Goal: Task Accomplishment & Management: Complete application form

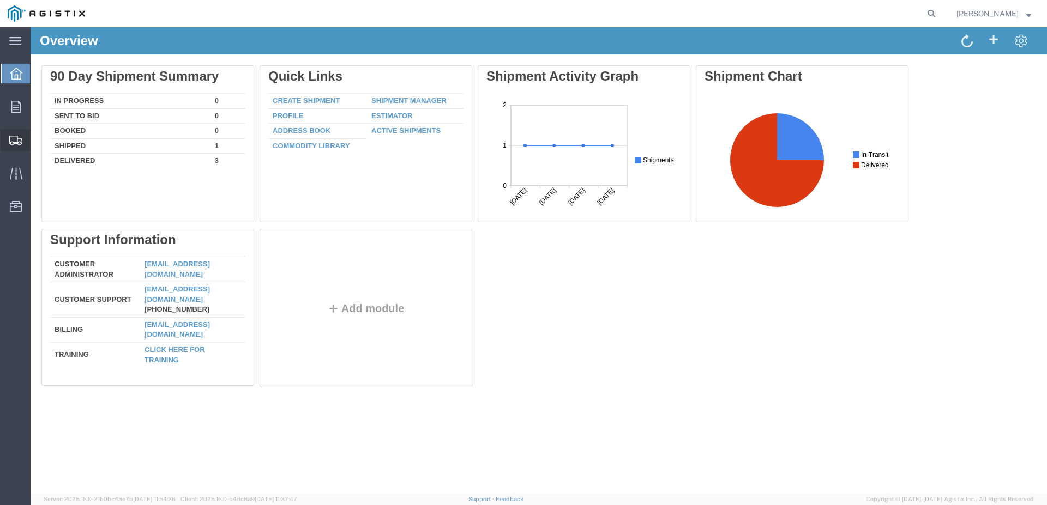
click at [0, 0] on span "Create Shipment" at bounding box center [0, 0] width 0 height 0
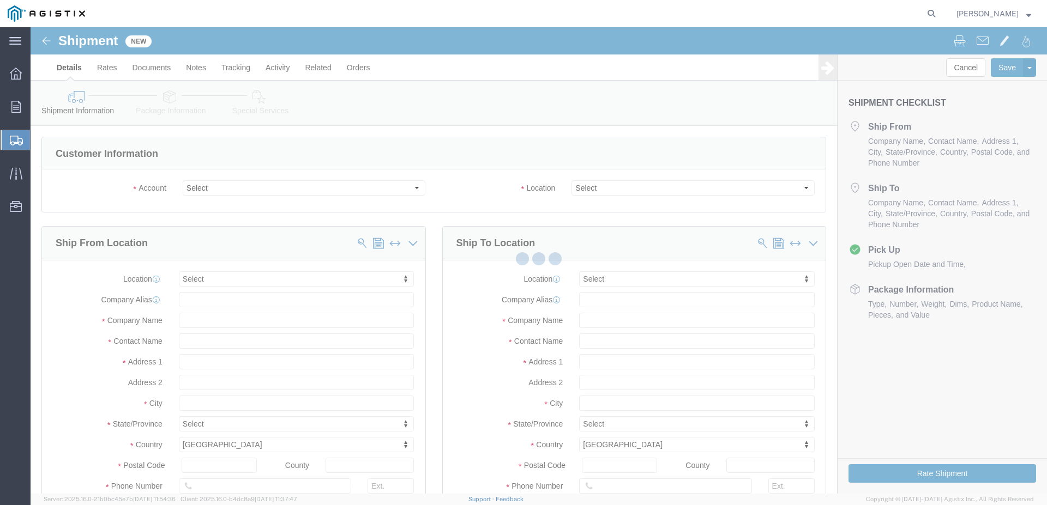
select select
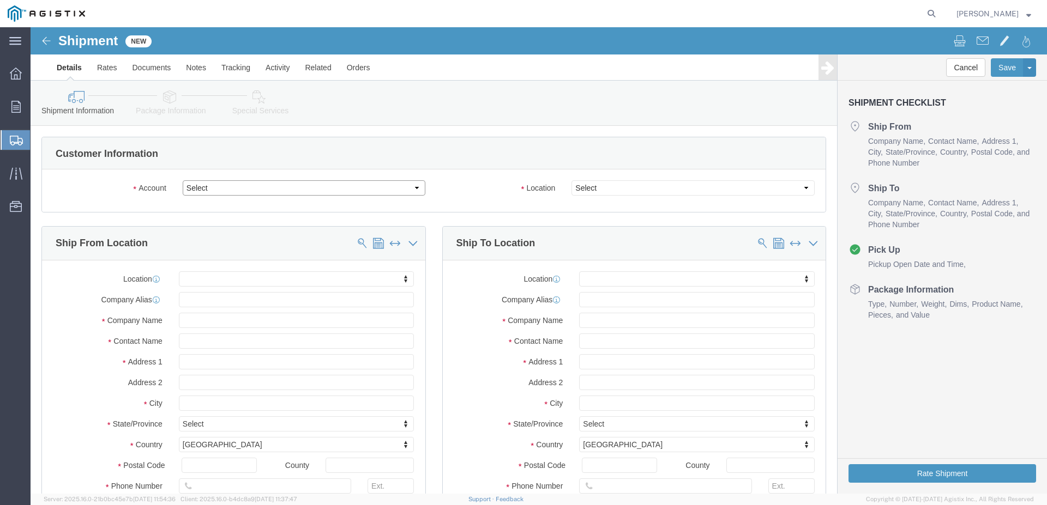
click select "Select [PERSON_NAME] Water Inc / [PERSON_NAME] Tech PG&E"
select select "9596"
click option "PG&E"
select select "PURCHORD"
select select
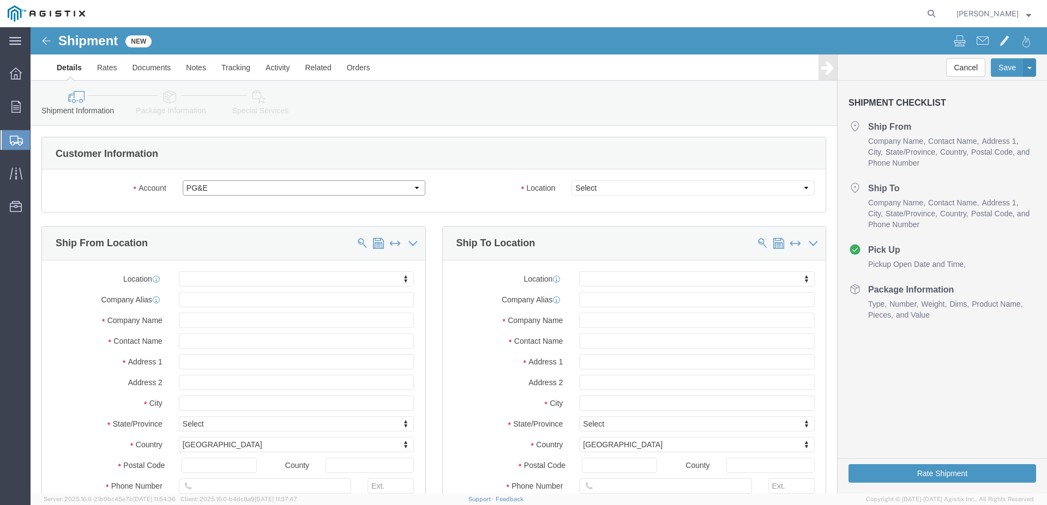
select select
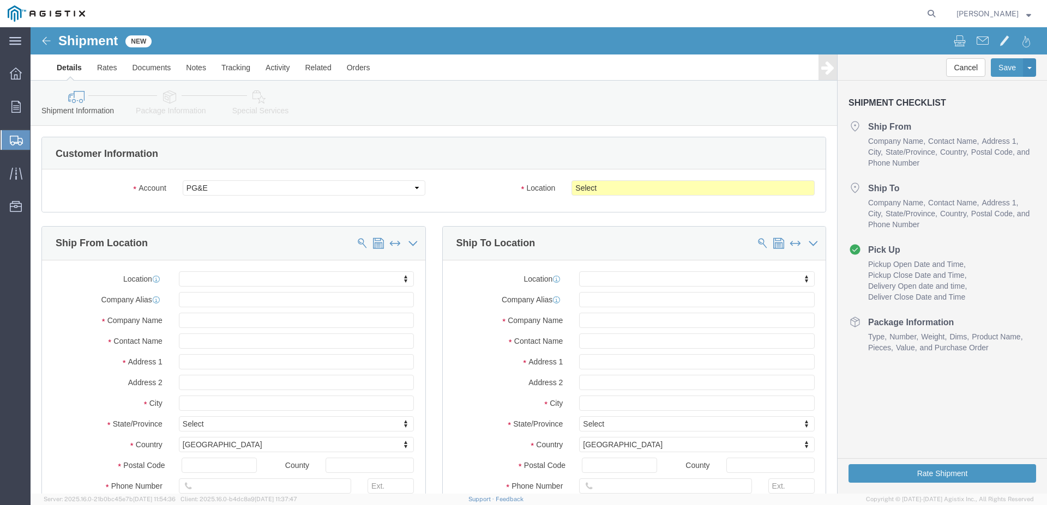
click body "Shipment New Details Rates Documents Notes Tracking Activity Related Orders Can…"
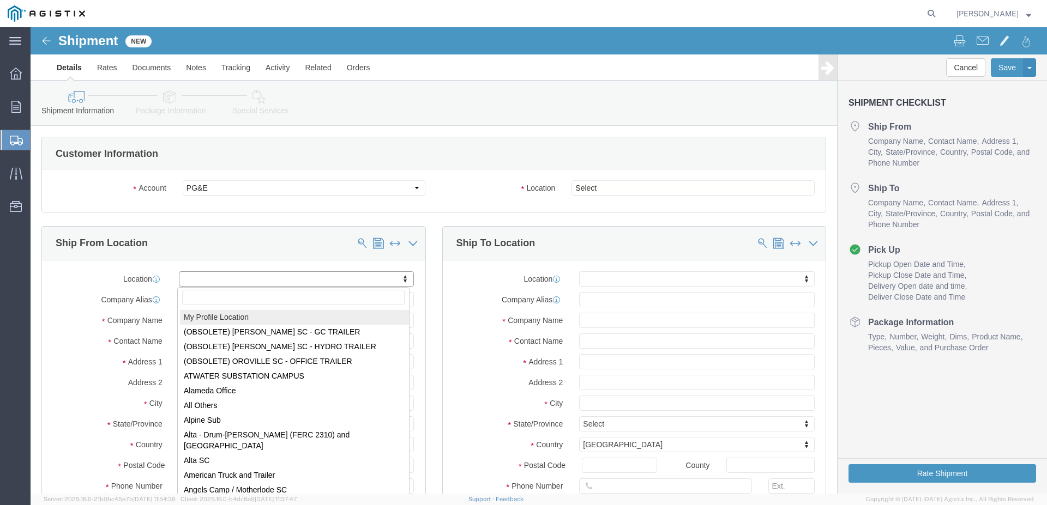
select select "MYPROFILE"
type input "[STREET_ADDRESS][PERSON_NAME]"
type input "07105"
type input "[PHONE_NUMBER]"
type input "2348"
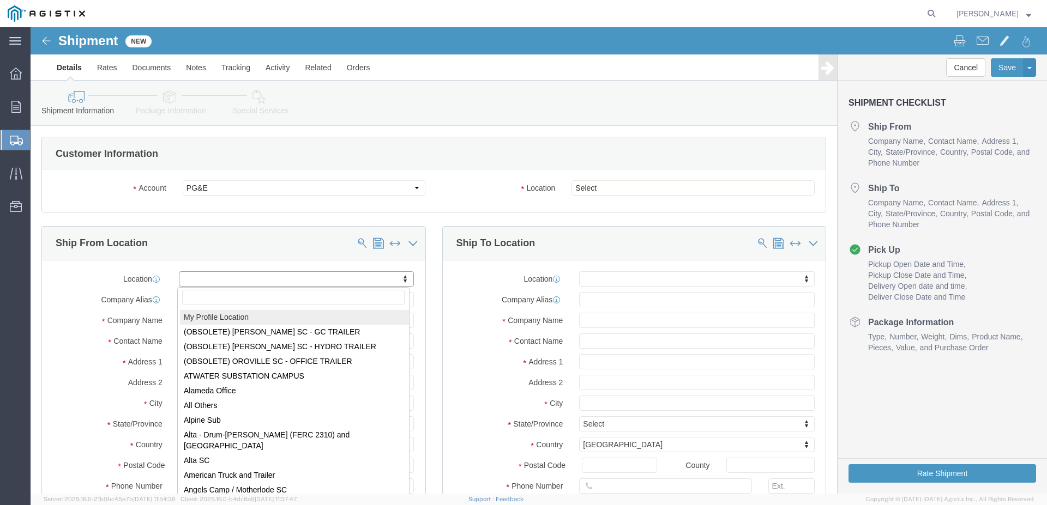
type input "[EMAIL_ADDRESS][DOMAIN_NAME]"
checkbox input "true"
type input "[PERSON_NAME] Water Inc / [PERSON_NAME] Tech"
type input "[PERSON_NAME]"
type input "[GEOGRAPHIC_DATA]"
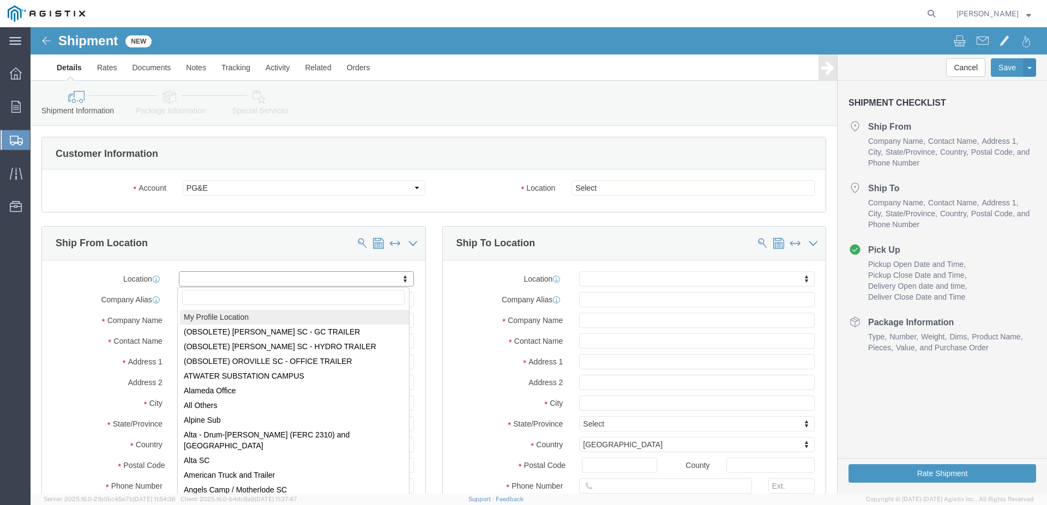
select select "NJ"
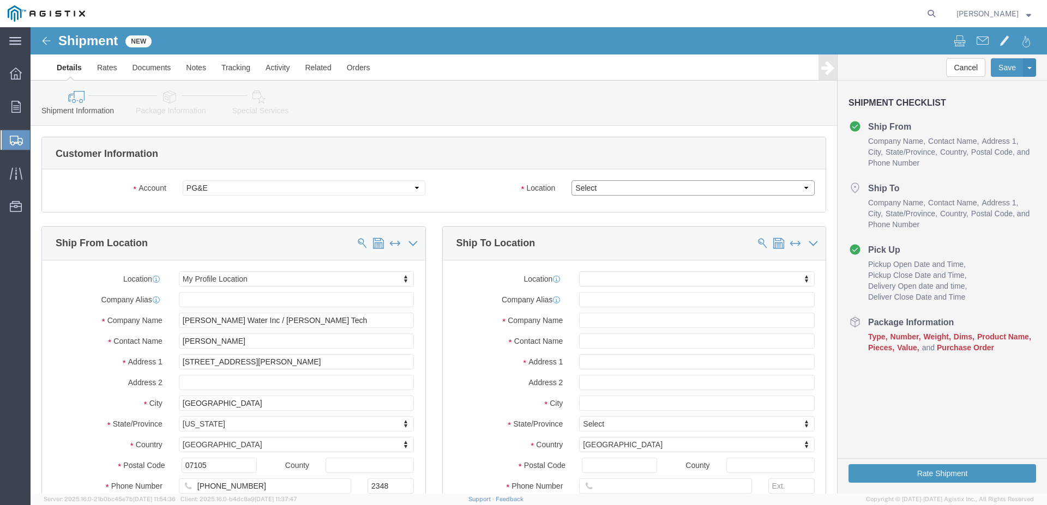
click select "Select All Others [GEOGRAPHIC_DATA] [GEOGRAPHIC_DATA] [GEOGRAPHIC_DATA] [GEOGRA…"
select select "23082"
click option "All Others"
click input "text"
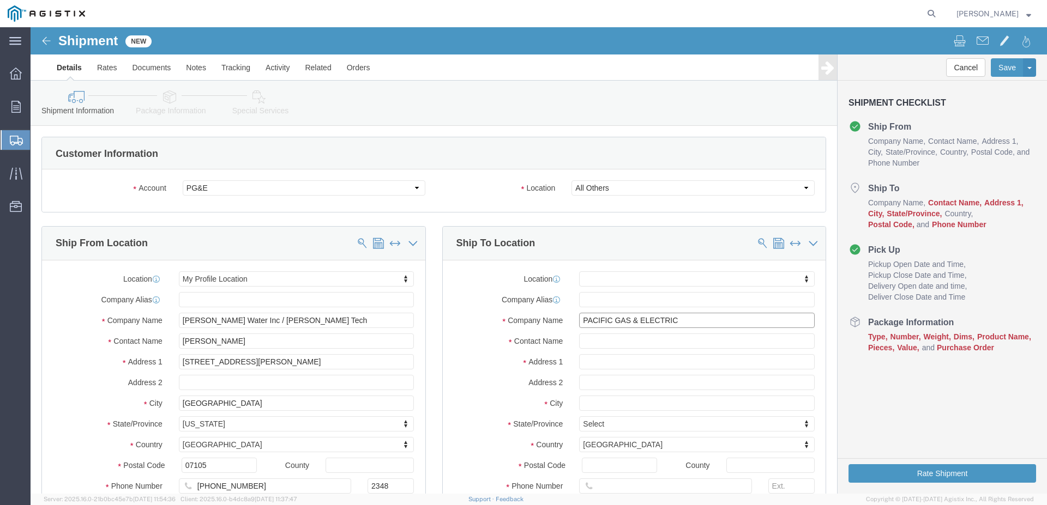
type input "PACIFIC GAS & ELECTRIC"
click input "text"
type input "[PERSON_NAME]"
click input "text"
type input "[STREET_ADDRESS]"
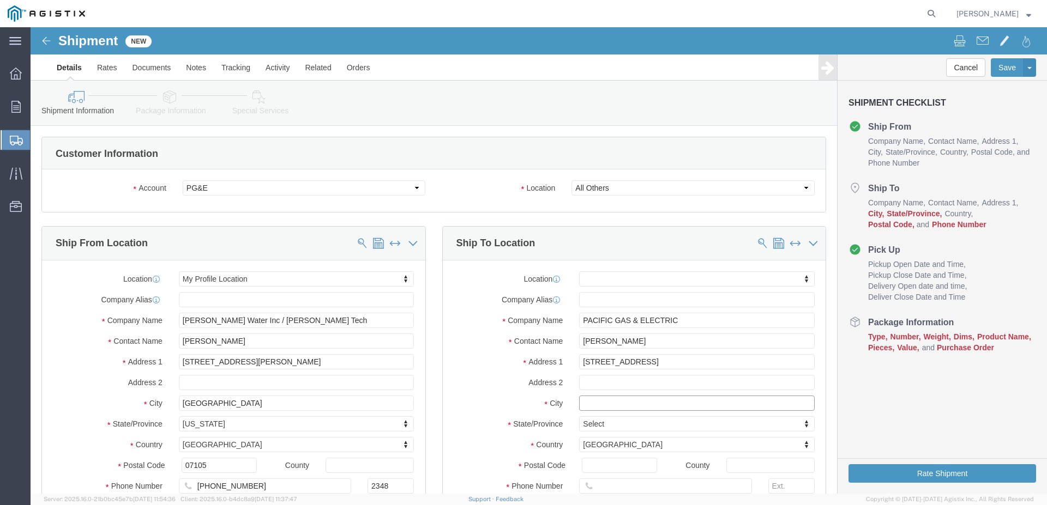
select select
click input "text"
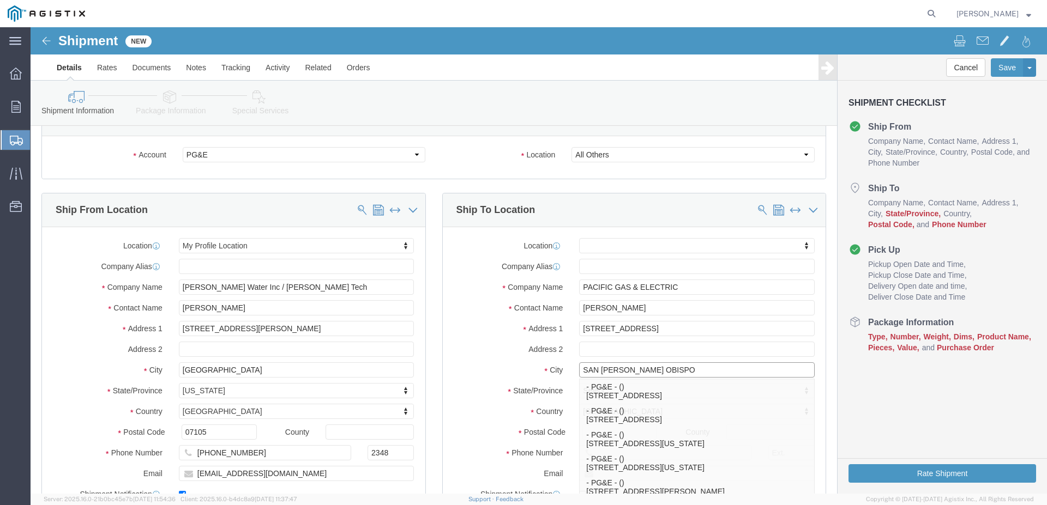
scroll to position [111, 0]
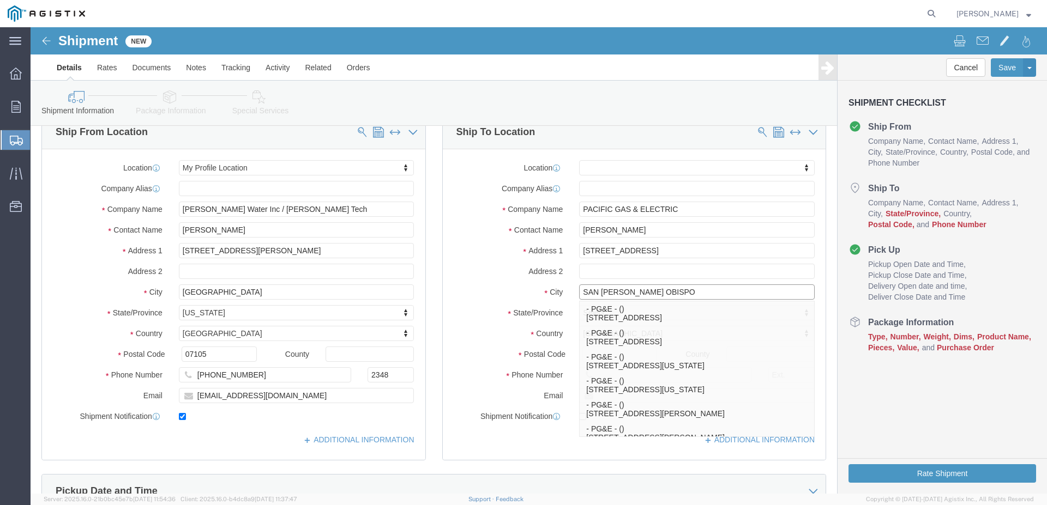
type input "SAN [PERSON_NAME] OBISPO"
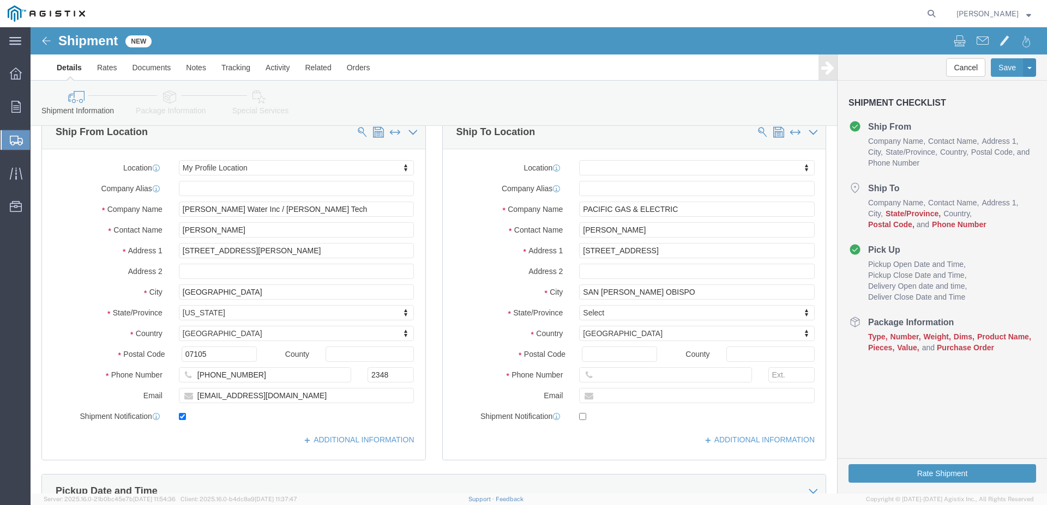
click div "Location My Profile Location (OBSOLETE) [PERSON_NAME] SC - GC TRAILER (OBSOLETE…"
click body "Shipment New Details Rates Documents Notes Tracking Activity Related Orders Can…"
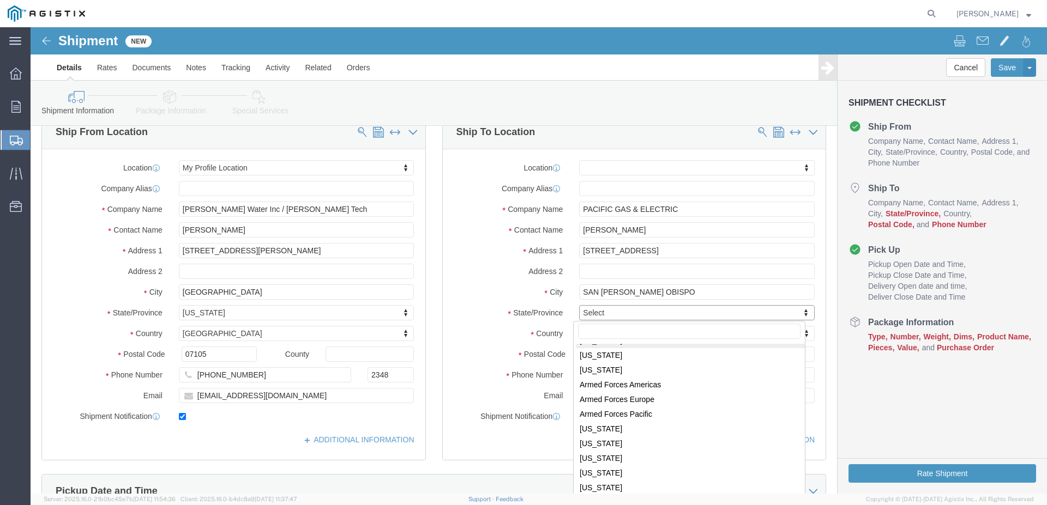
scroll to position [52, 0]
select select
select select "CA"
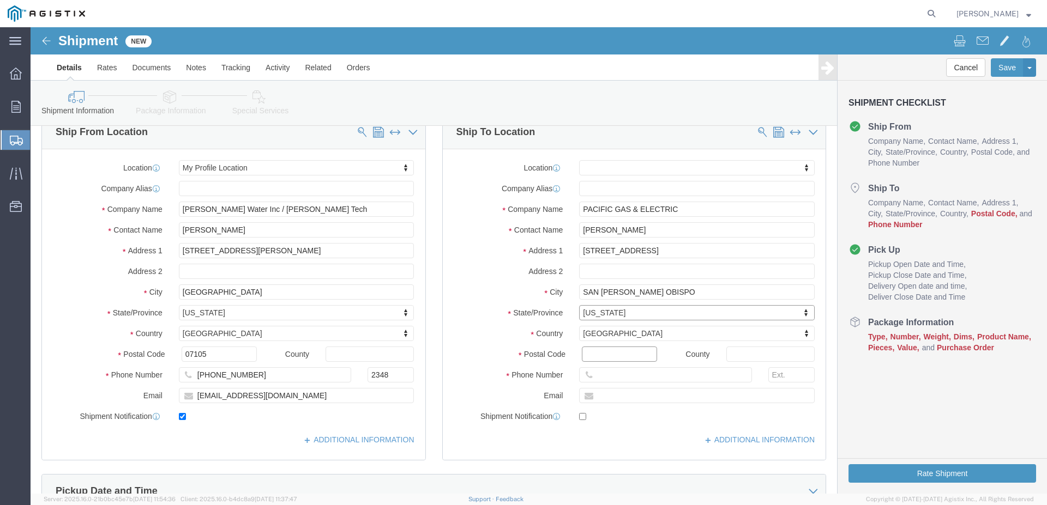
click input "Postal Code"
type input "93401"
select select
click input "text"
click body "Shipment New Details Rates Documents Notes Tracking Activity Related Orders Can…"
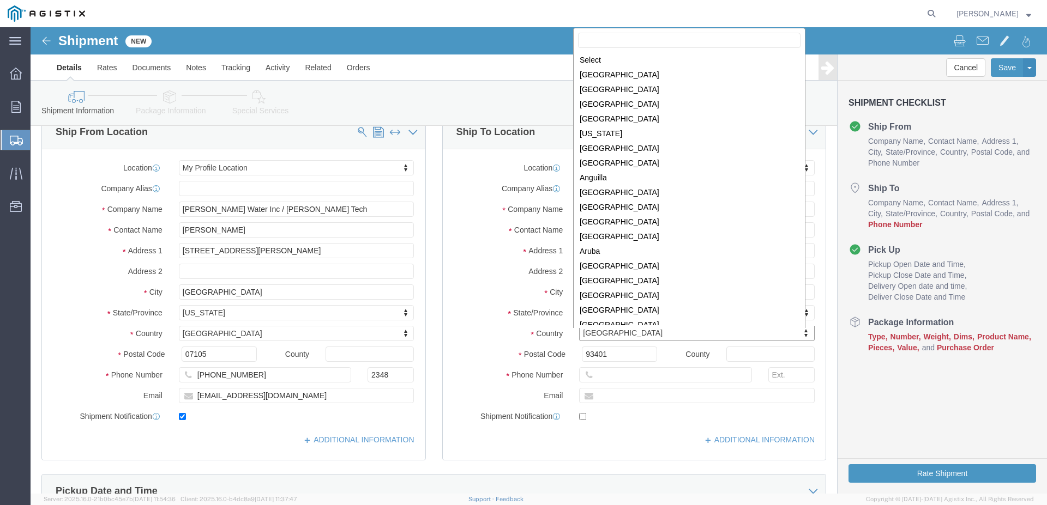
scroll to position [3314, 0]
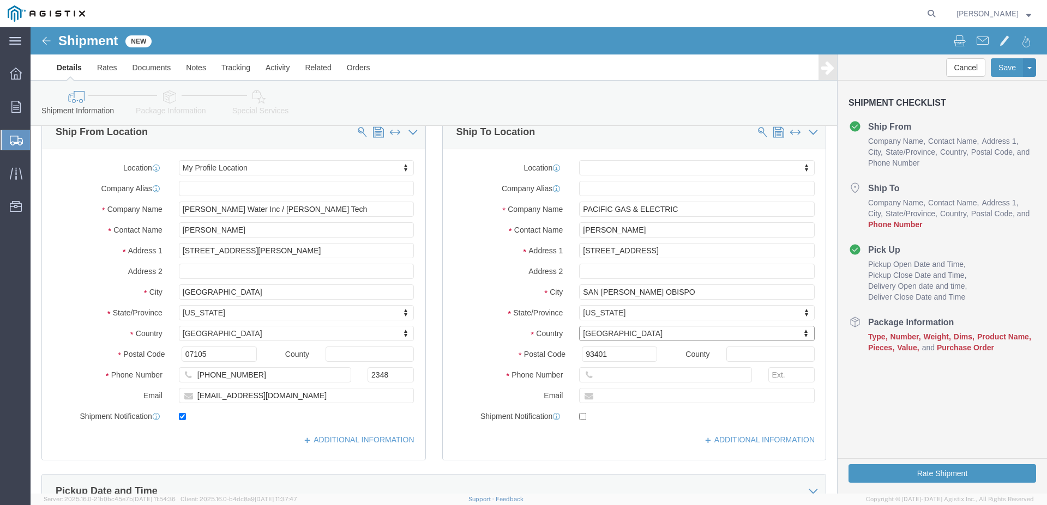
click body "Shipment New Details Rates Documents Notes Tracking Activity Related Orders Can…"
click icon
click input "text"
type input "[PHONE_NUMBER]"
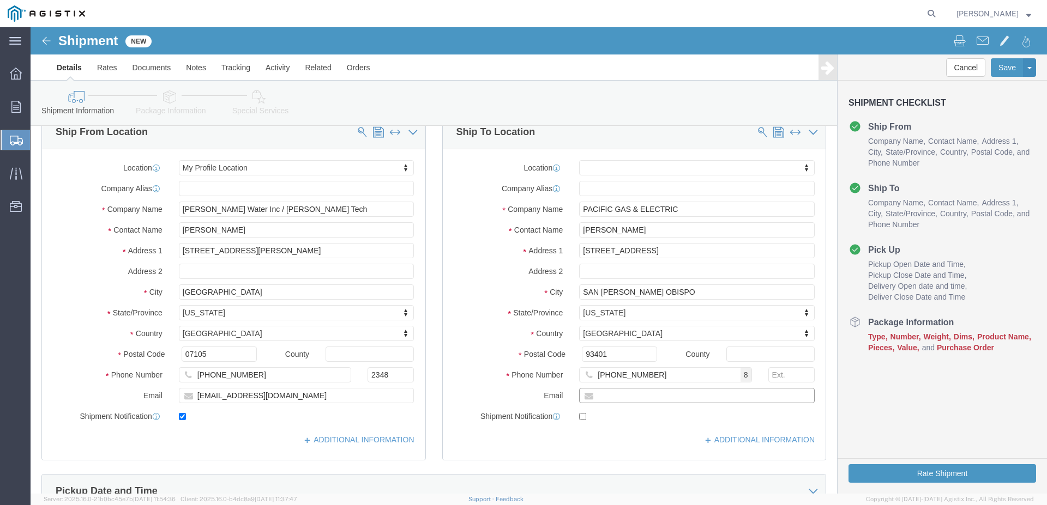
click input "text"
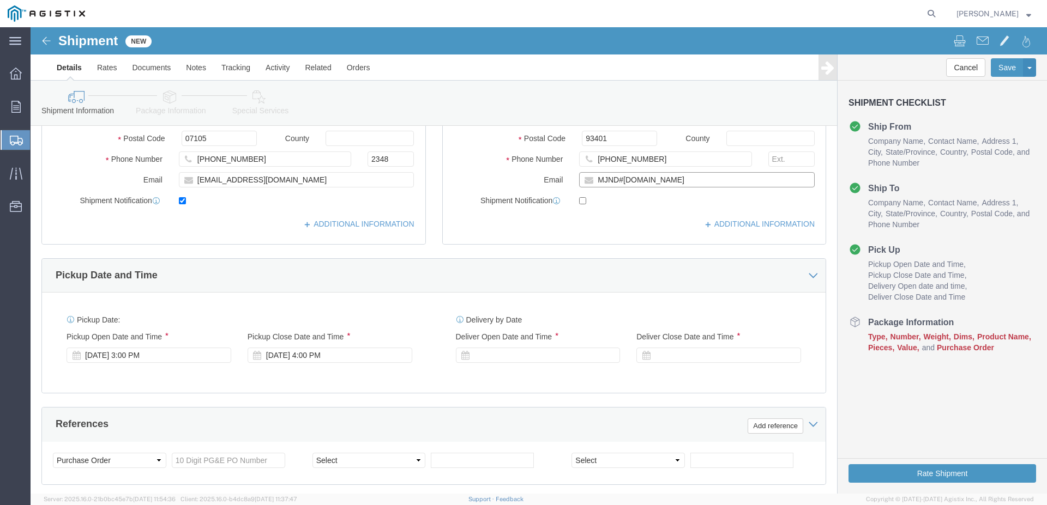
scroll to position [334, 0]
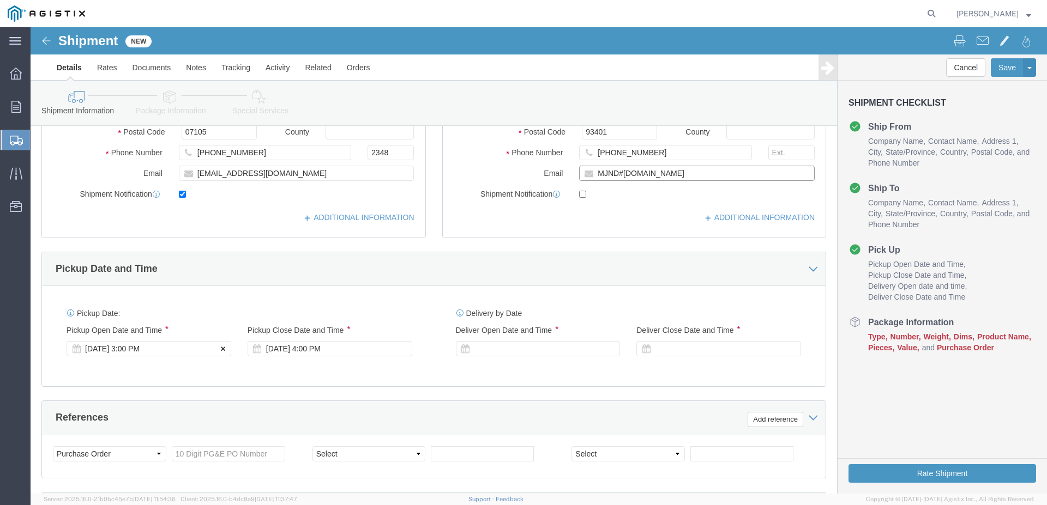
type input "MJND#[DOMAIN_NAME]"
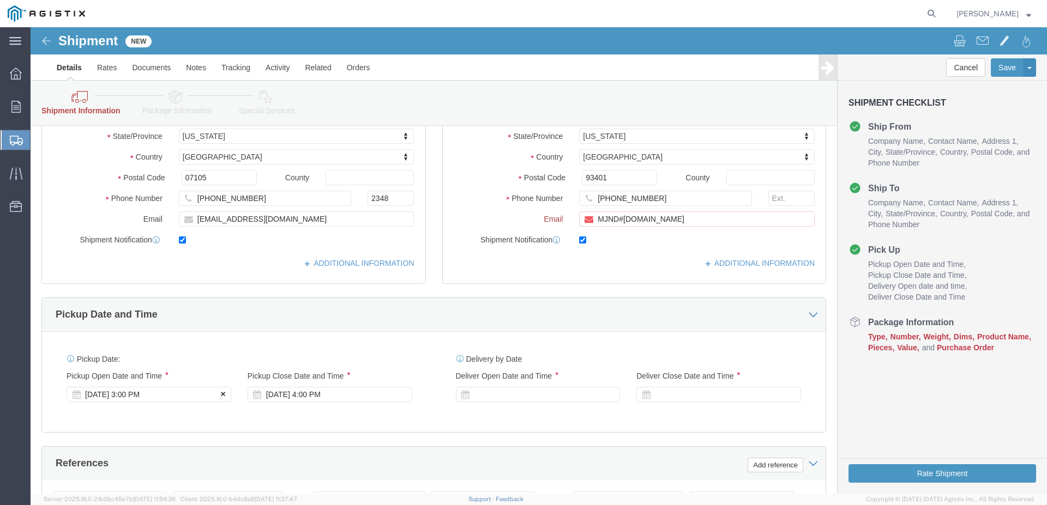
checkbox input "true"
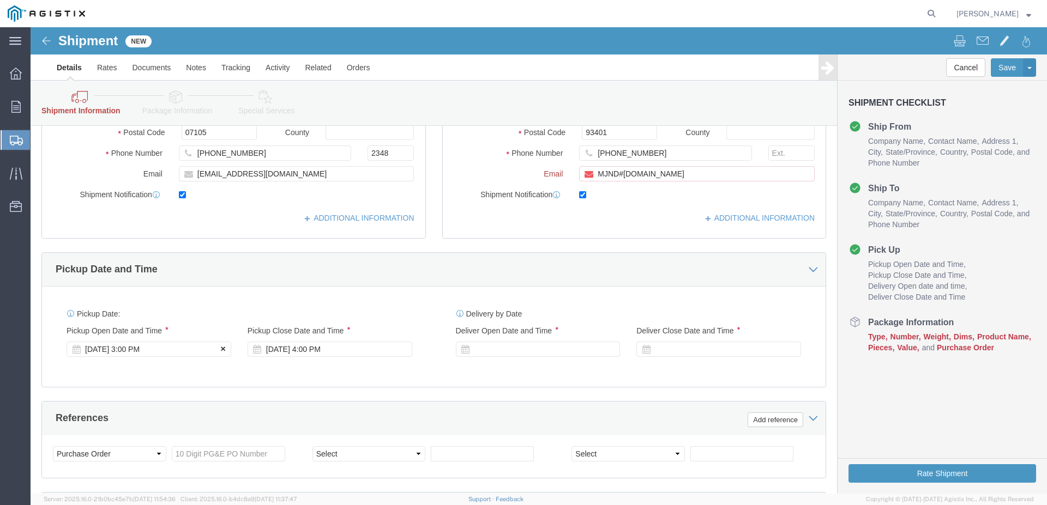
click icon
drag, startPoint x: 141, startPoint y: 321, endPoint x: 83, endPoint y: 318, distance: 57.8
click div
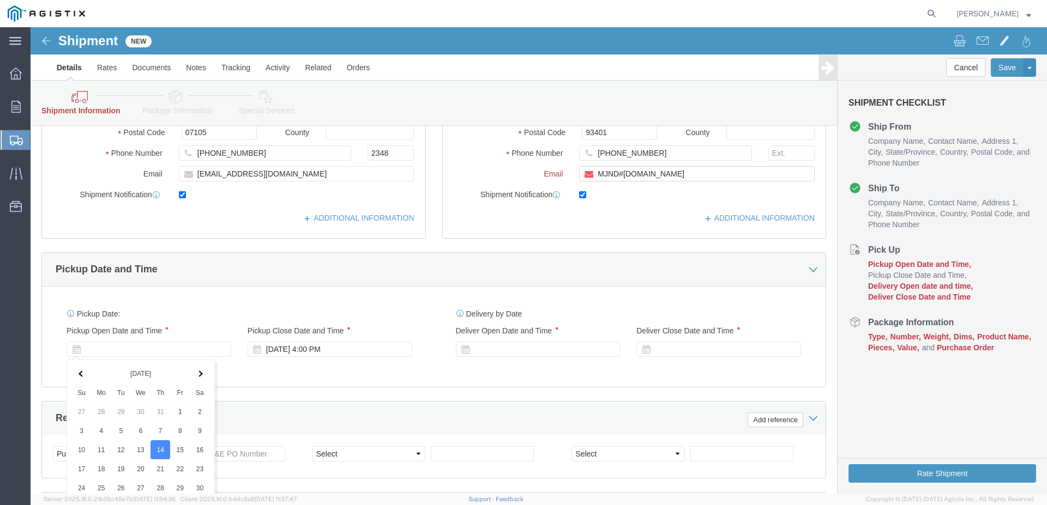
scroll to position [605, 0]
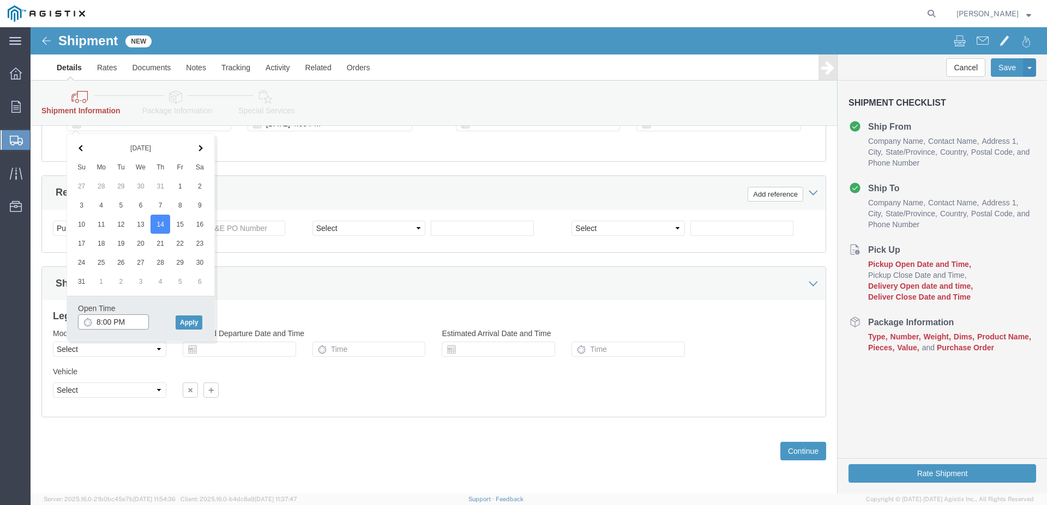
click input "8:00 PM"
type input "8:00 AM"
click button "Apply"
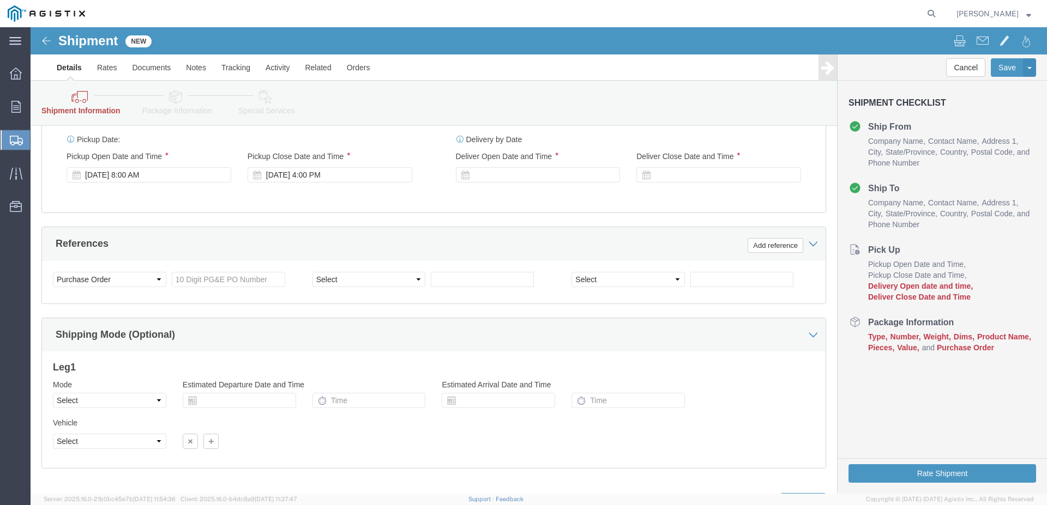
scroll to position [493, 0]
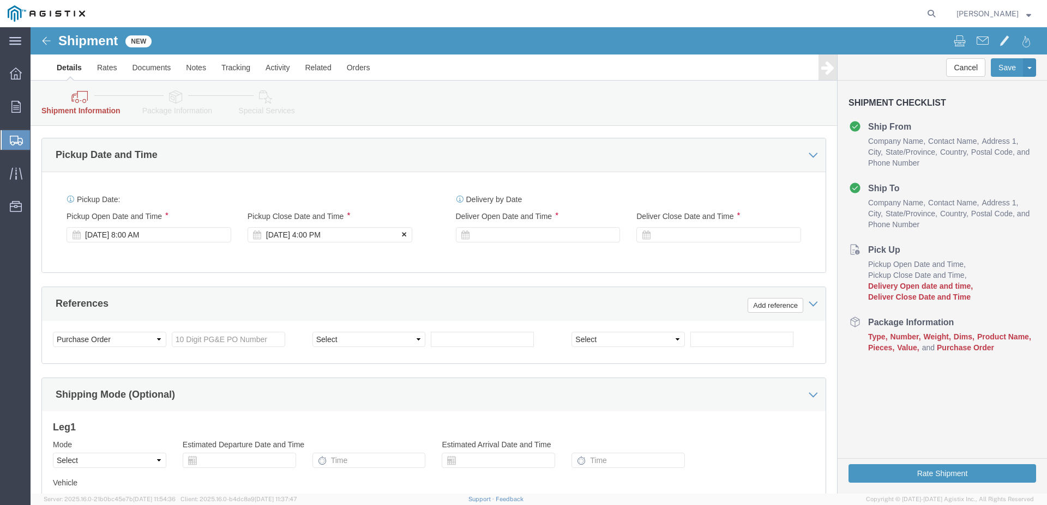
click icon
click label "Pickup Close Date and Time"
click icon
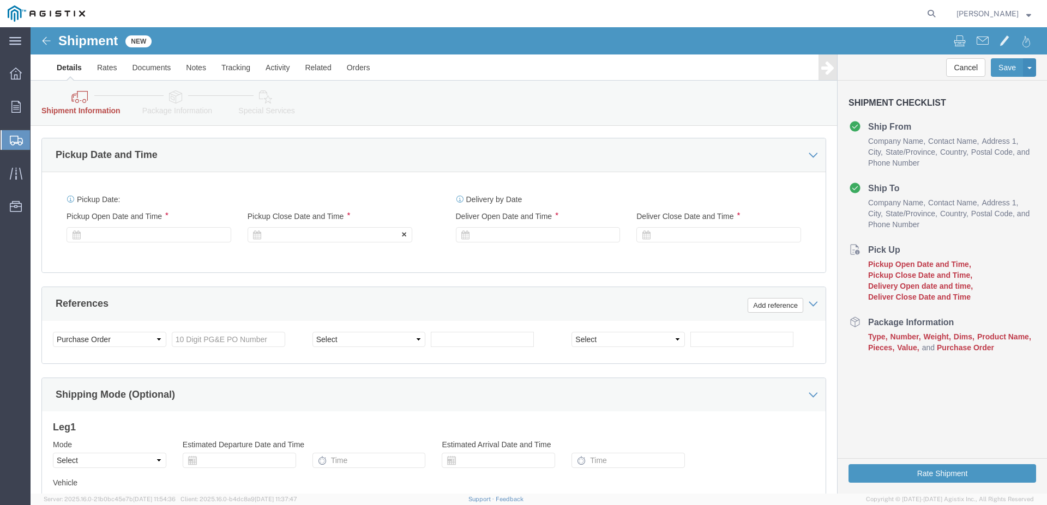
click icon
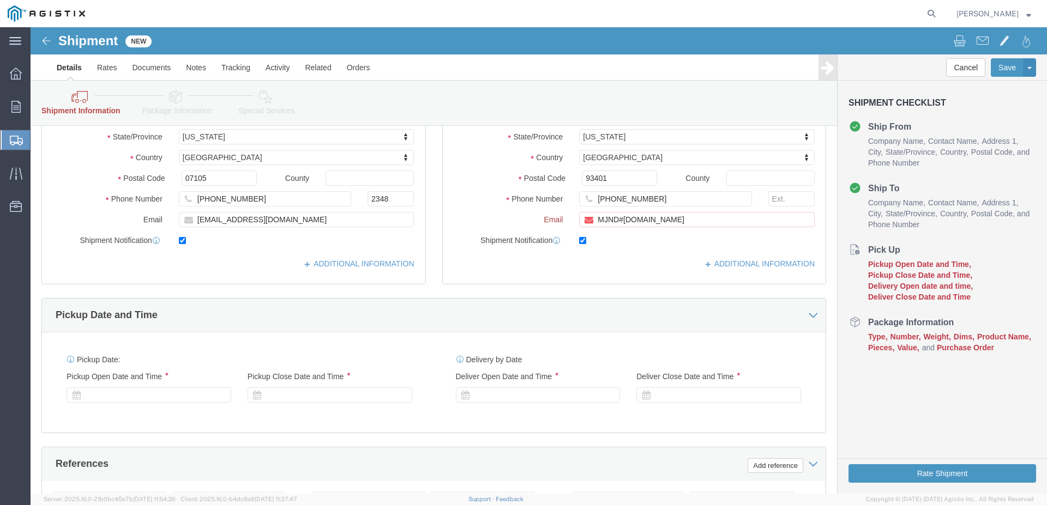
scroll to position [327, 0]
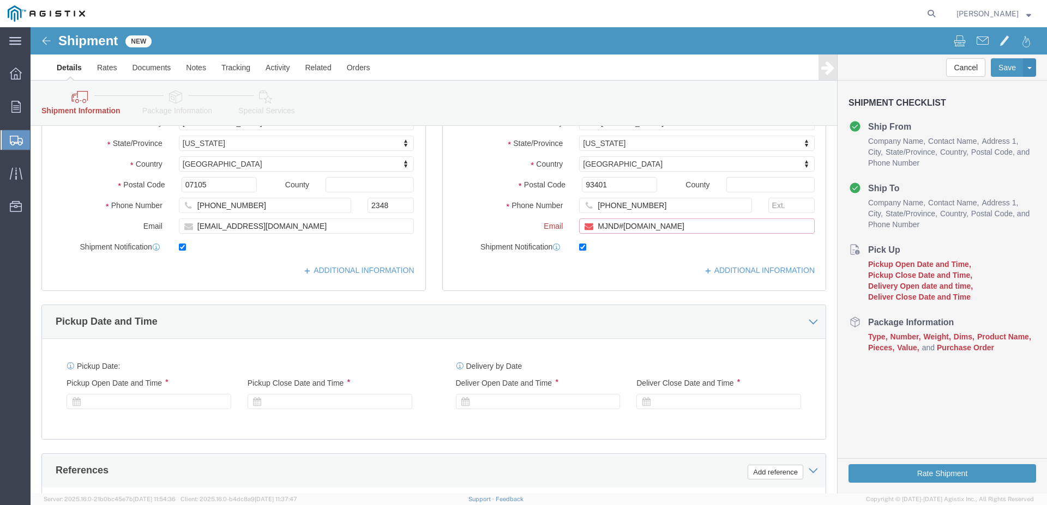
click input "MJND#[DOMAIN_NAME]"
type input "[EMAIL_ADDRESS][DOMAIN_NAME]"
drag, startPoint x: 452, startPoint y: 309, endPoint x: 430, endPoint y: 316, distance: 22.9
click div "Pickup Date and Time"
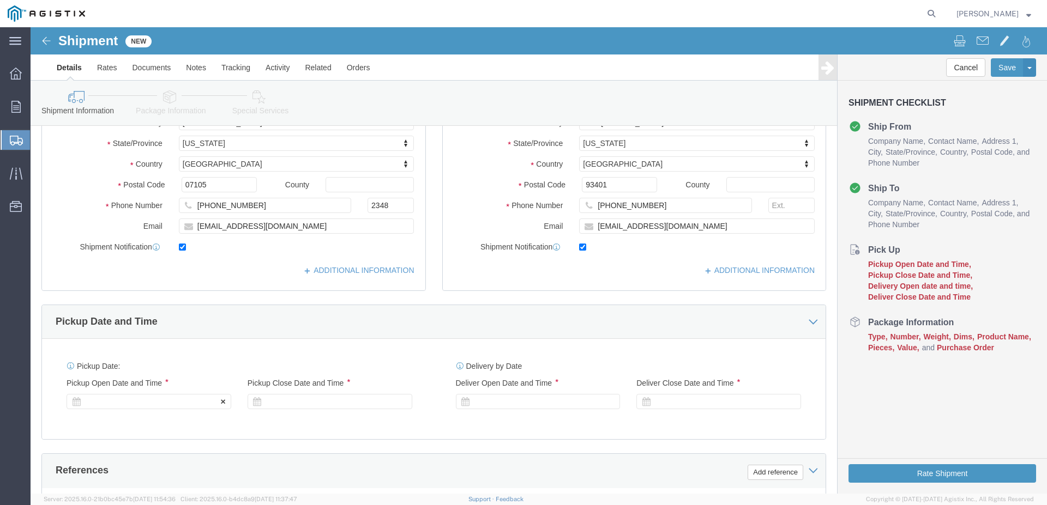
click label "Pickup Open Date and Time"
click icon
click label "Pickup Date:"
click label "Pickup Open Date and Time"
click icon
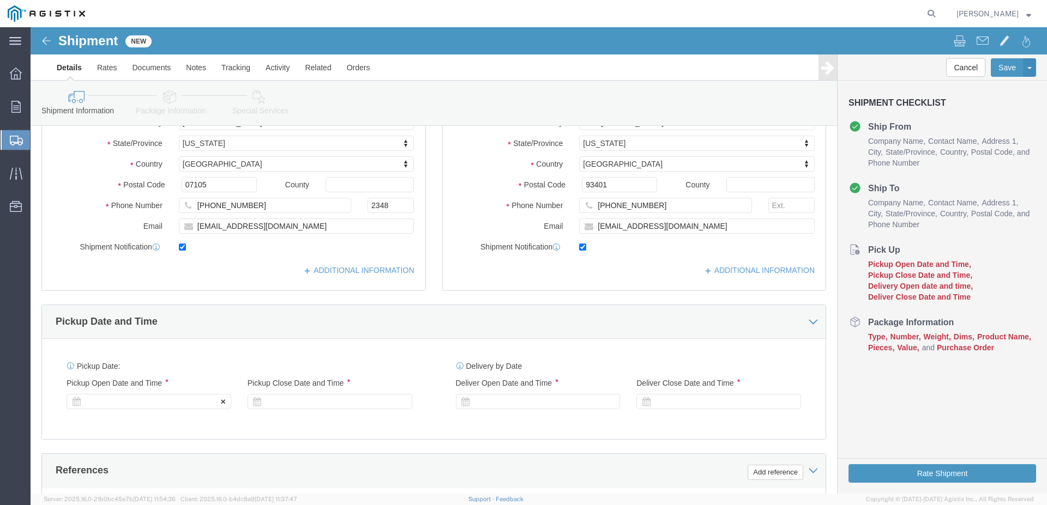
click icon
click div "Pickup Date and Time"
click div "Delivery by Date Delivery Start Date Delivery Start Time Deliver Open Date and …"
click span "Pickup Close Date and Time"
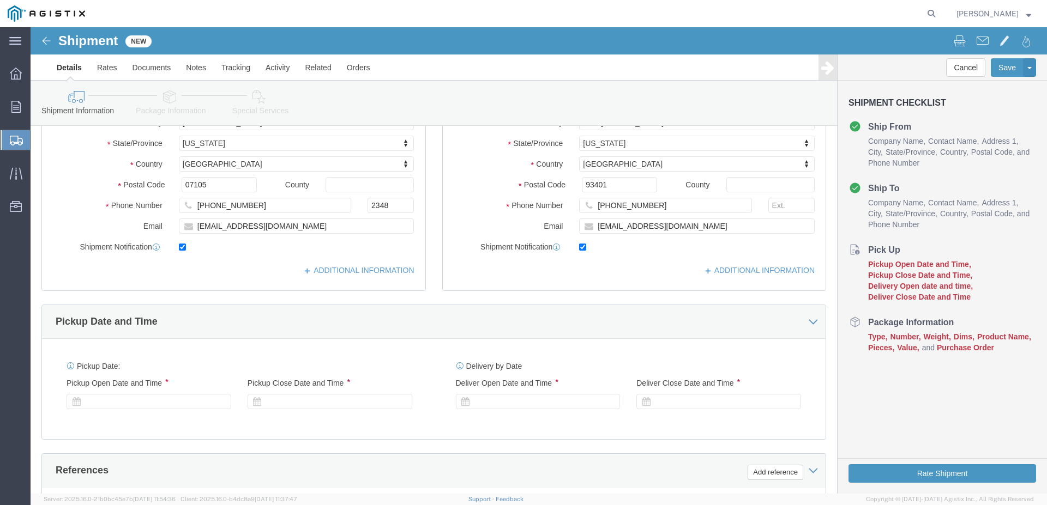
drag, startPoint x: 815, startPoint y: 222, endPoint x: 799, endPoint y: 255, distance: 35.8
click h4 "Pick Up"
click div "Pickup Date: Pickup Start Date Pickup Start Time Pickup Open Date and Time Pick…"
click icon
click div
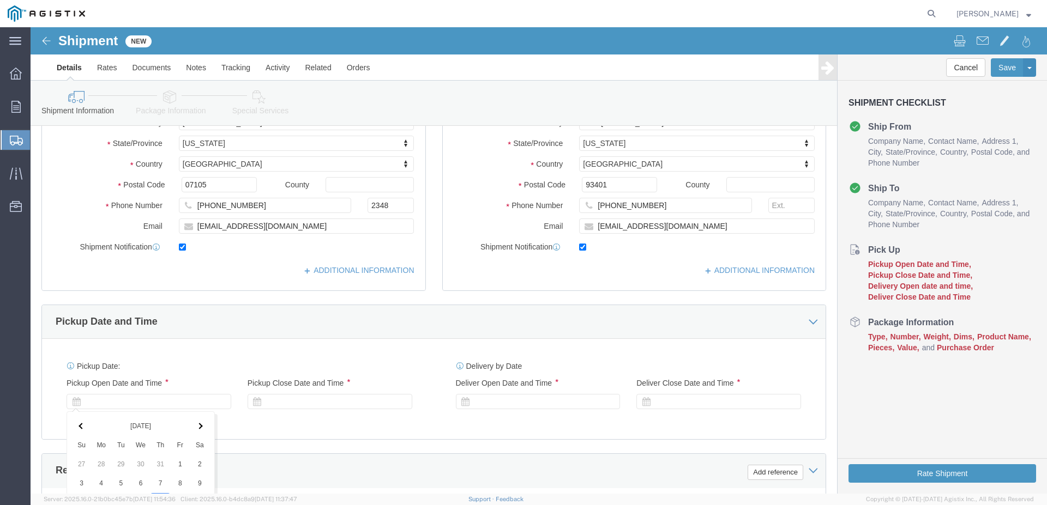
scroll to position [559, 0]
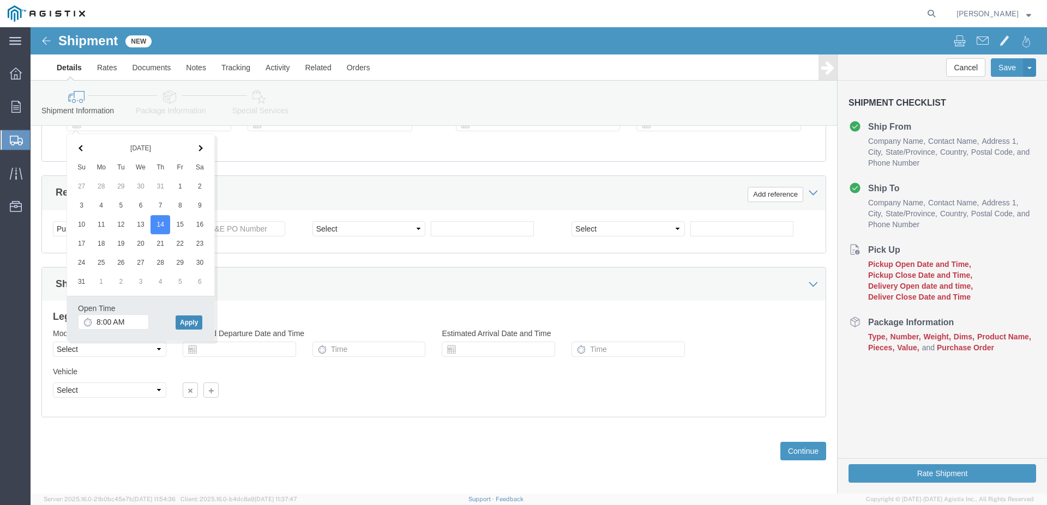
click button "Apply"
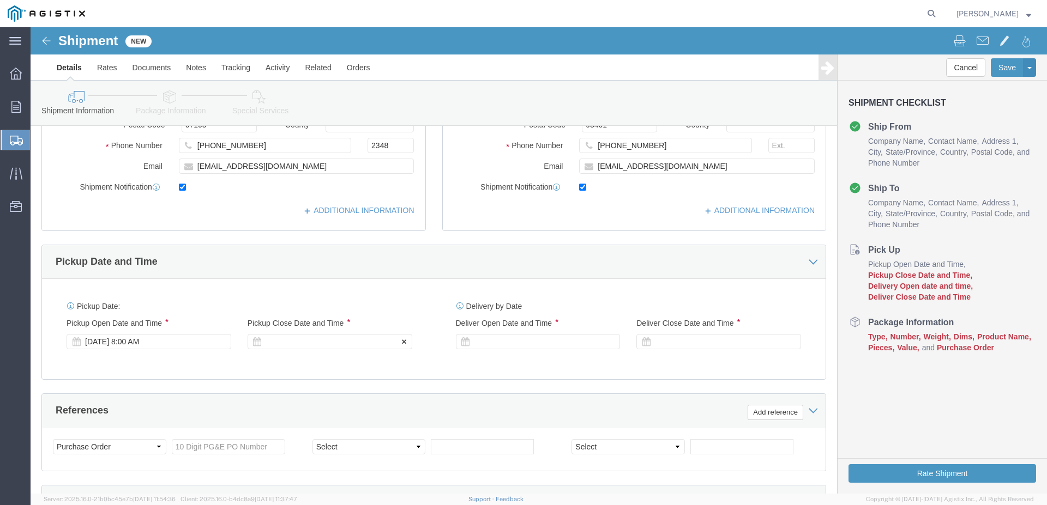
scroll to position [336, 0]
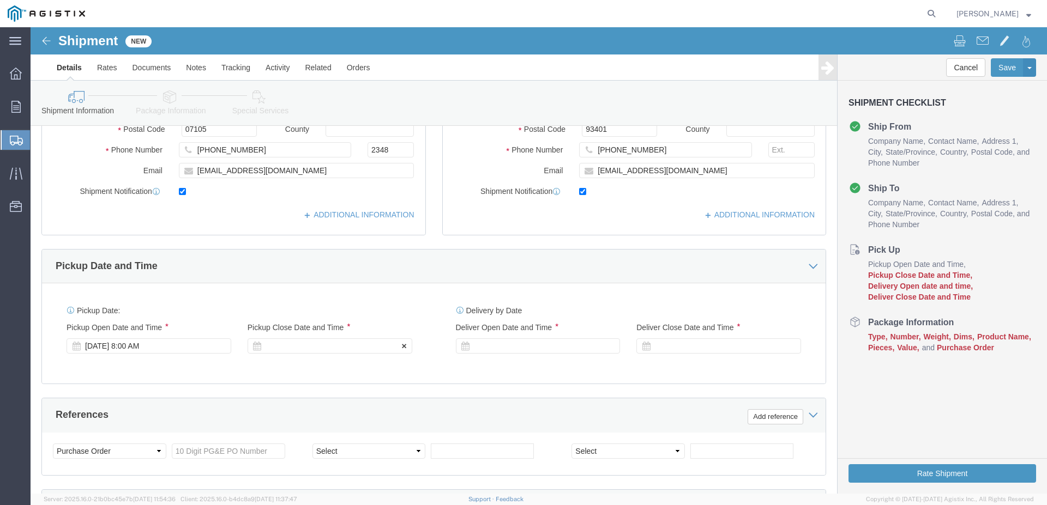
click div
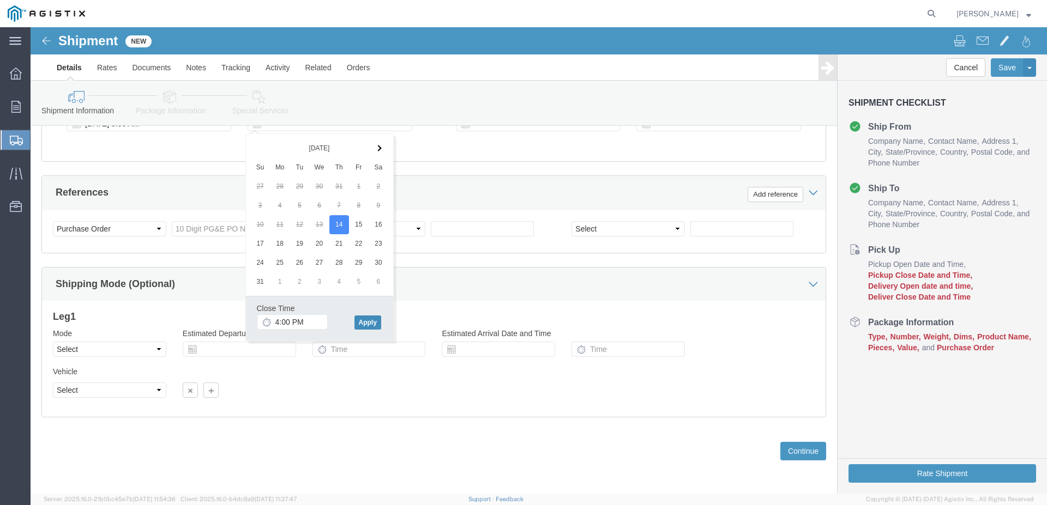
click button "Apply"
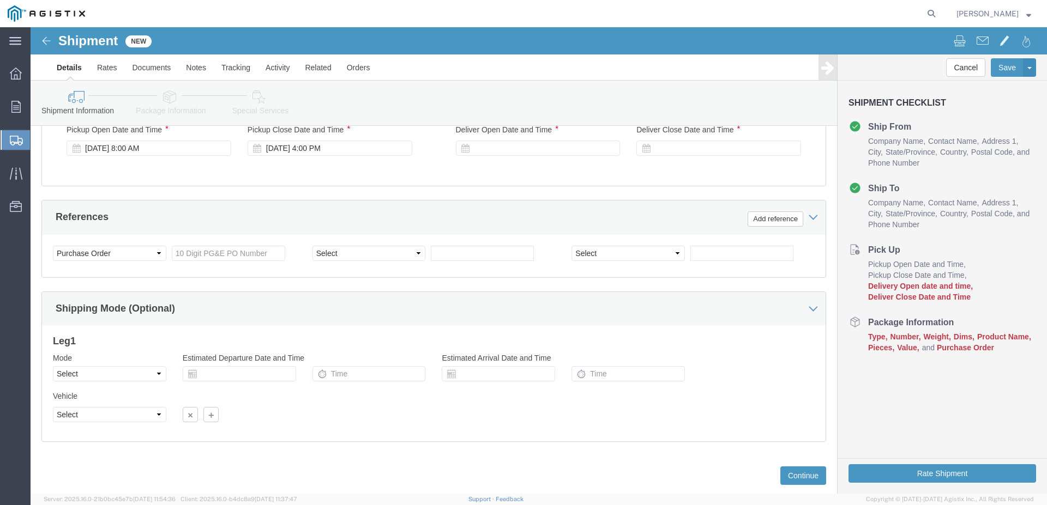
scroll to position [392, 0]
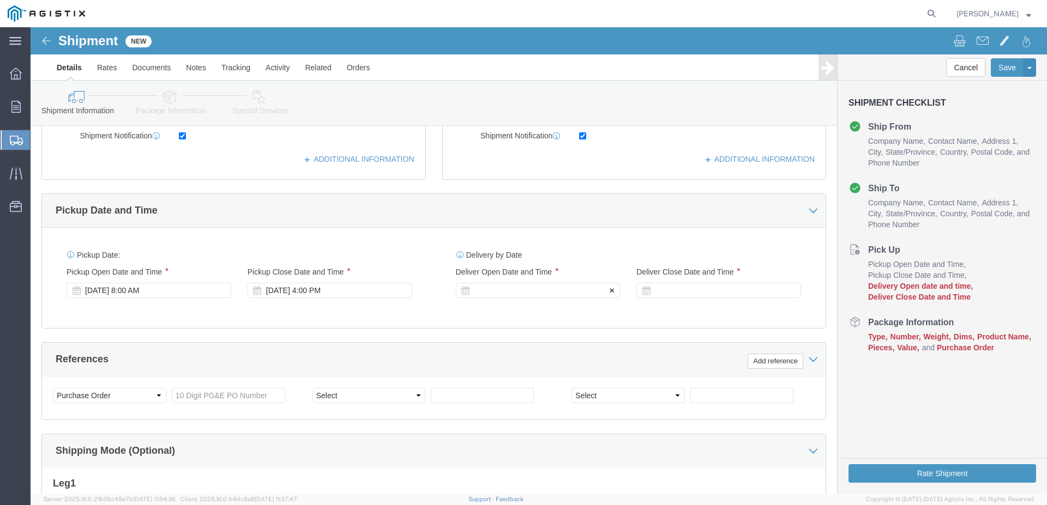
click div
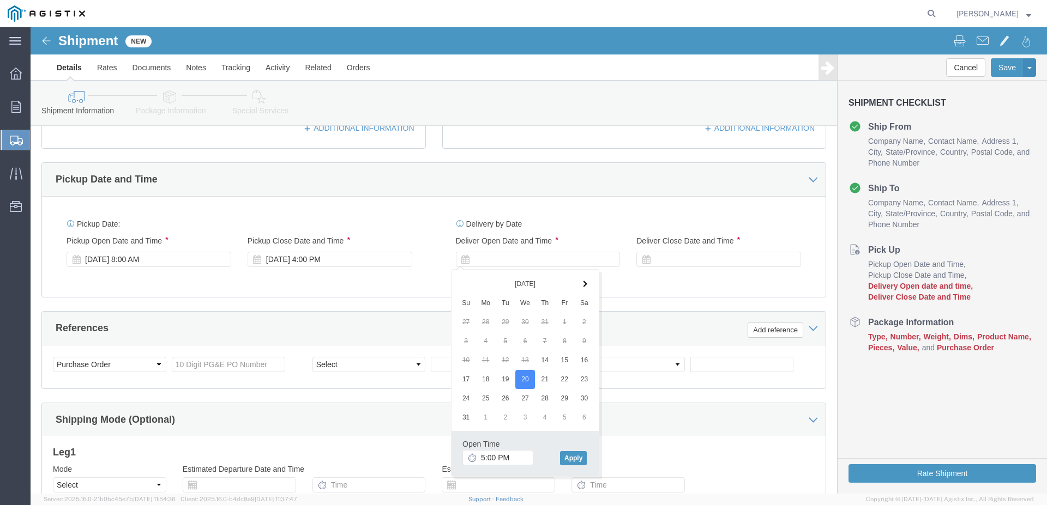
scroll to position [448, 0]
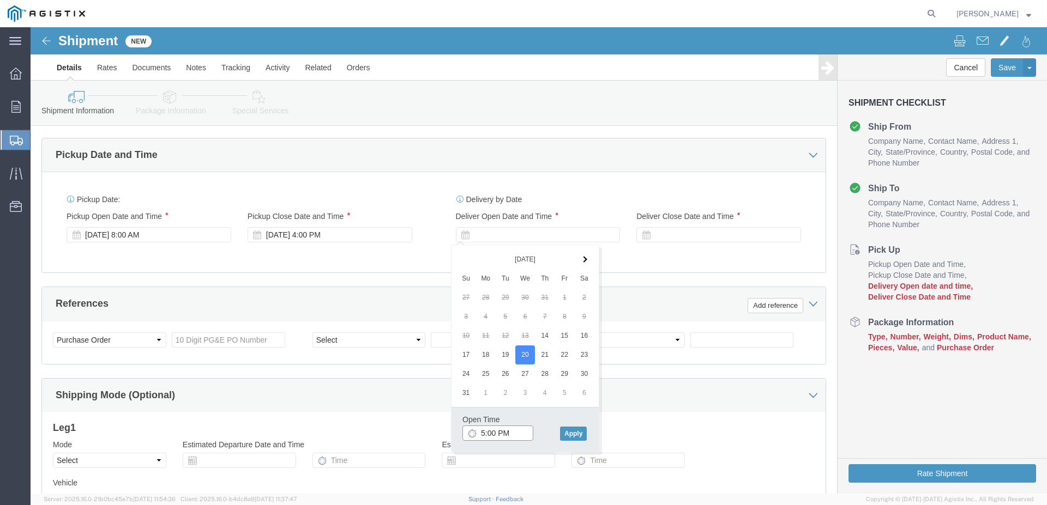
click input "5:00 PM"
click input "7:00 PM"
type input "7:00 AM"
click button "Apply"
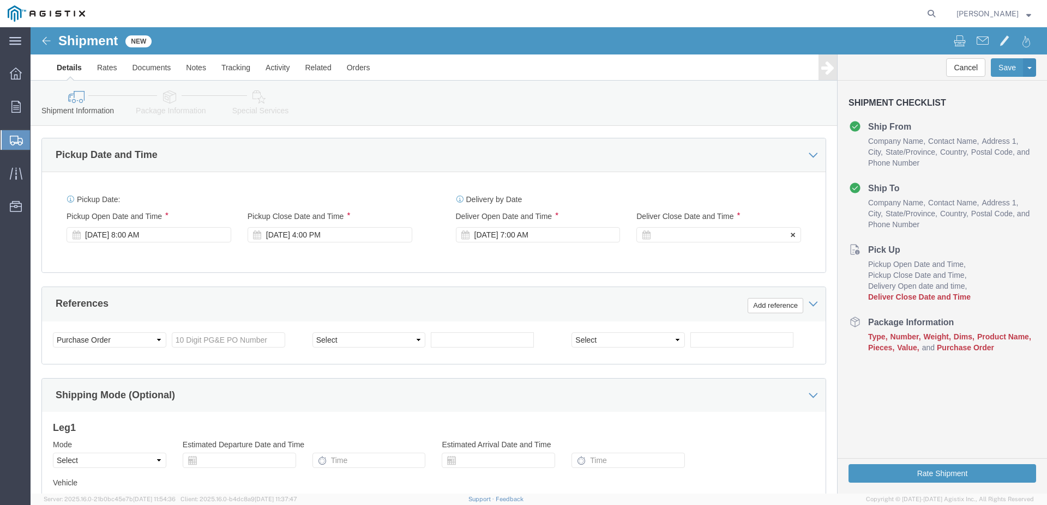
click div
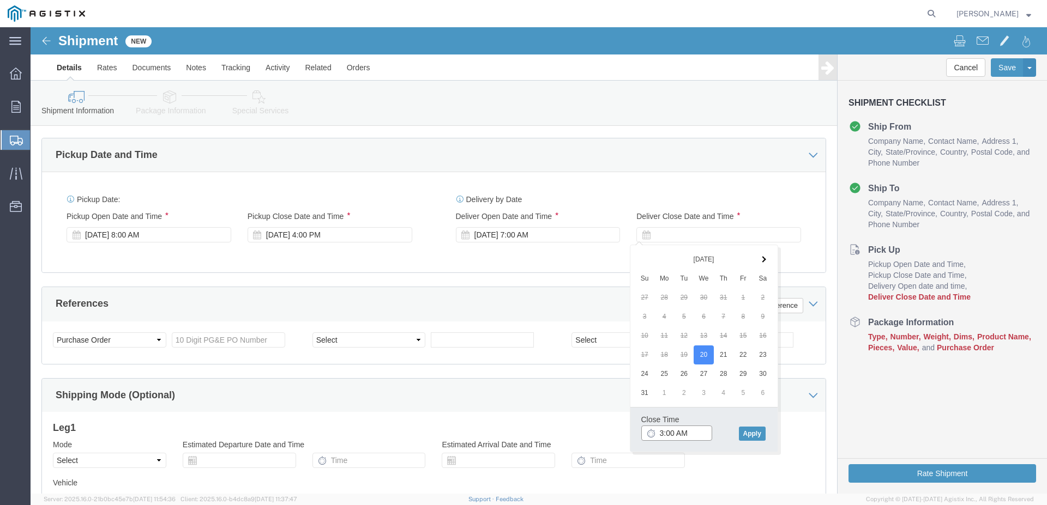
click input "3:00 AM"
type input "3:00 PM"
click button "Apply"
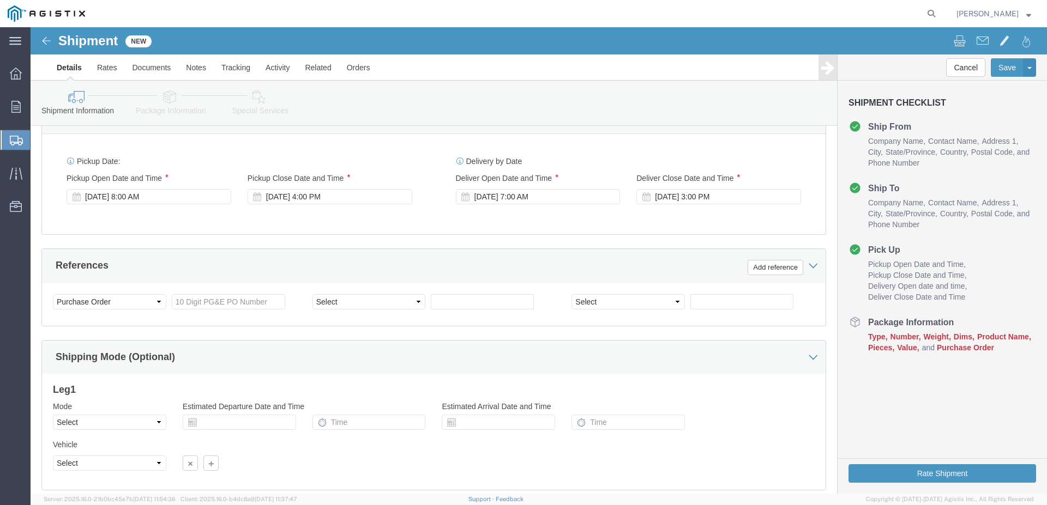
scroll to position [503, 0]
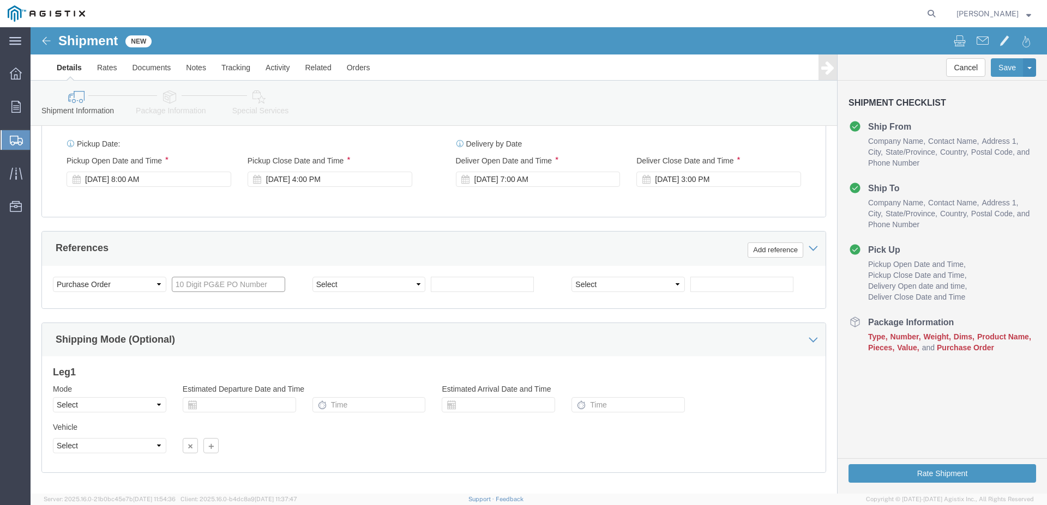
click input "text"
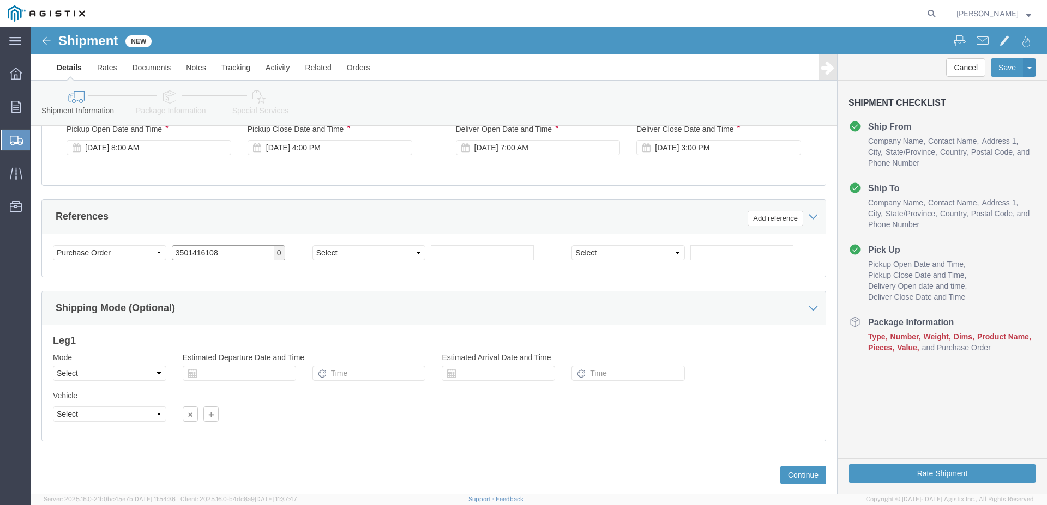
scroll to position [559, 0]
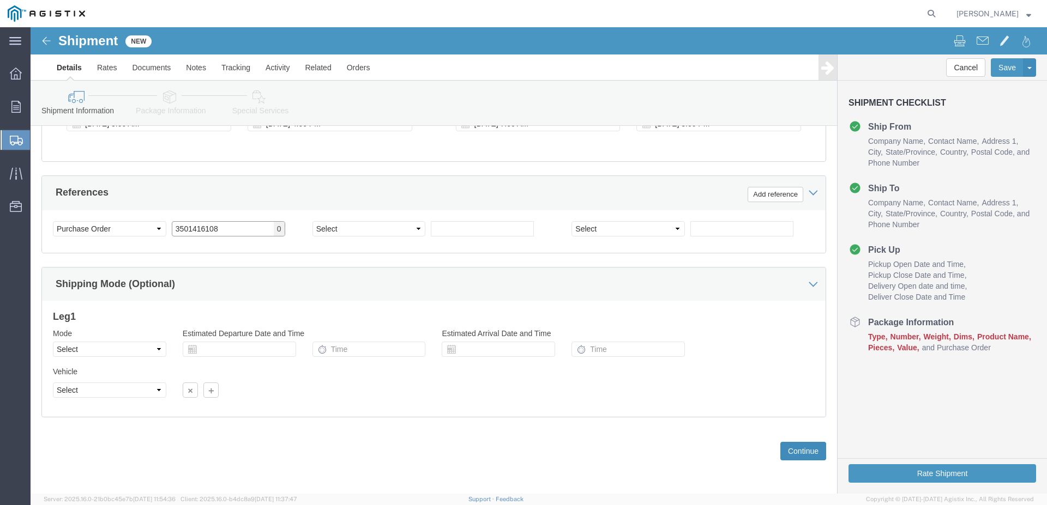
type input "3501416108"
click button "Continue"
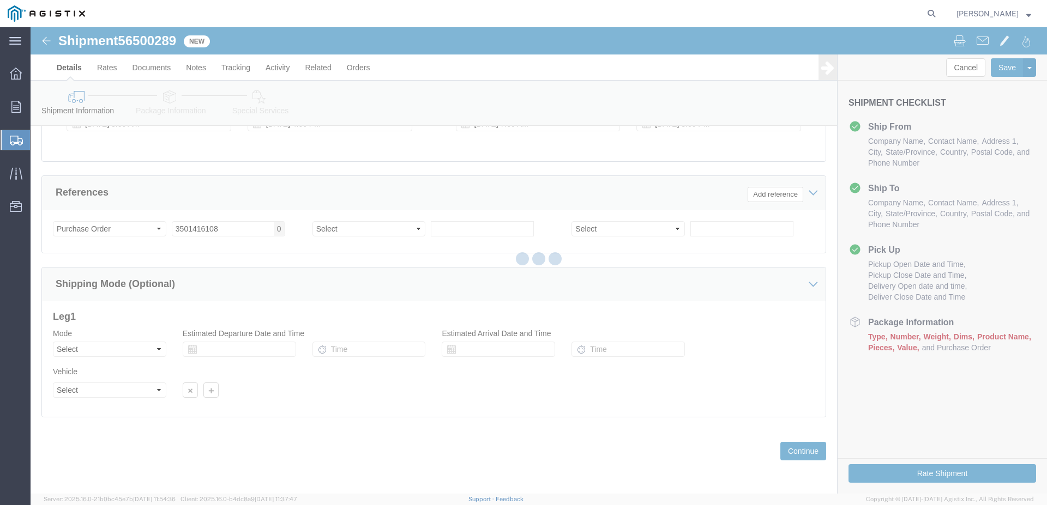
click div
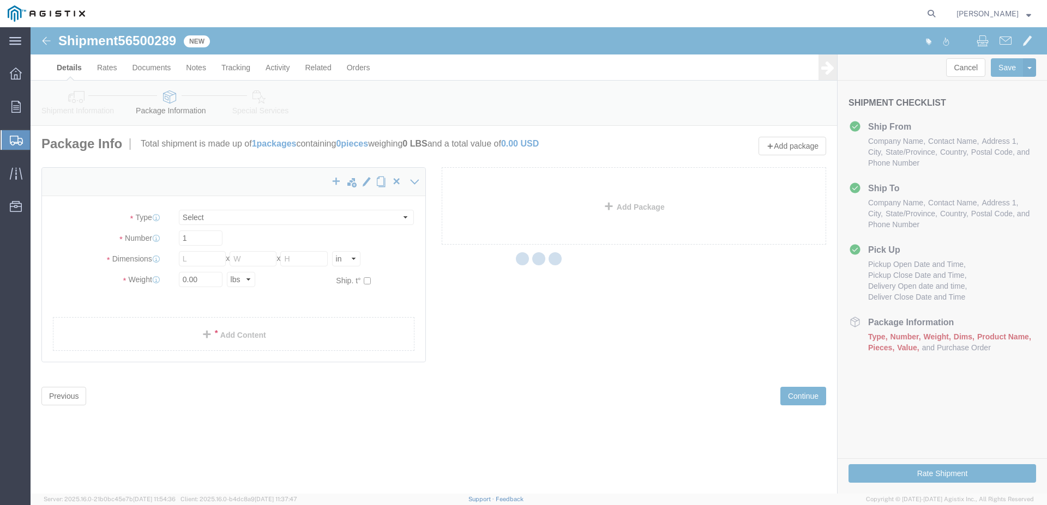
select select "CBOX"
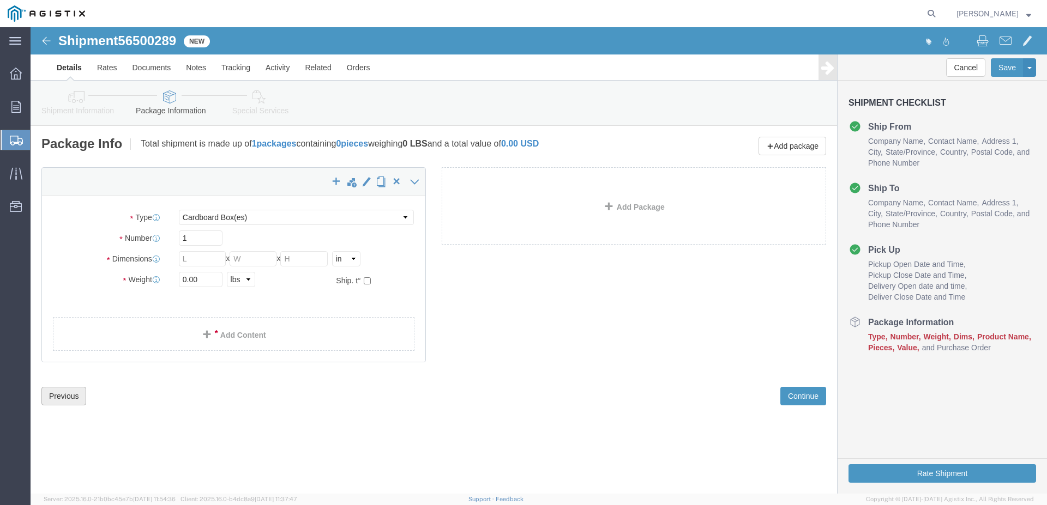
drag, startPoint x: 21, startPoint y: 367, endPoint x: 41, endPoint y: 366, distance: 20.8
click button "Previous"
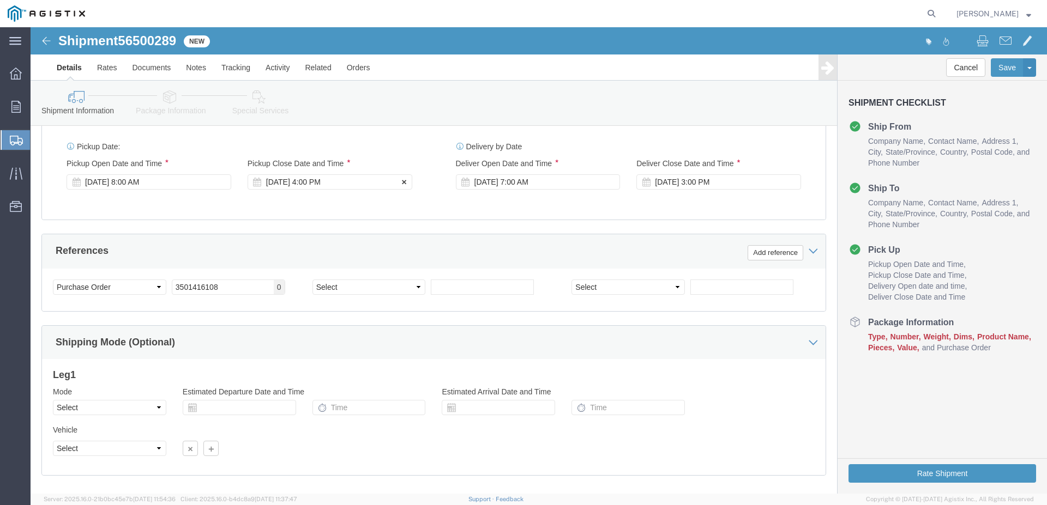
scroll to position [556, 0]
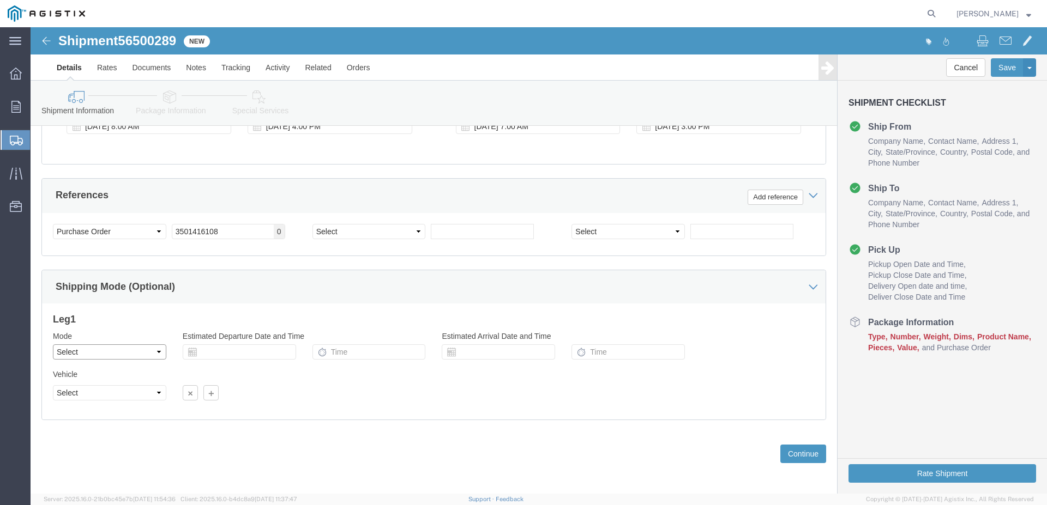
click select "Select Air Less than Truckload Multi-Leg Ocean Freight Rail Small Parcel Truckl…"
select select "LTL"
click option "Less than Truckload"
click button "Continue"
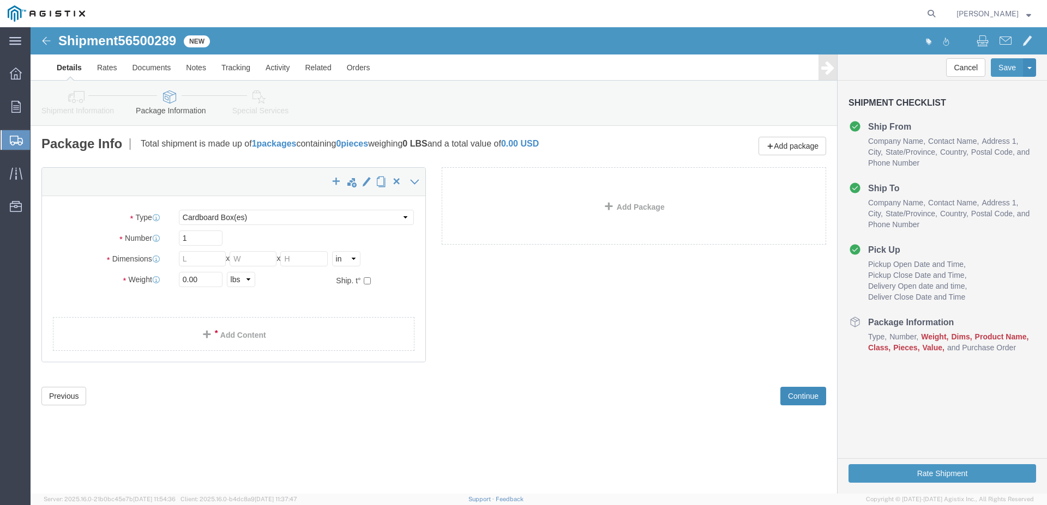
scroll to position [0, 0]
click select "Select Bulk Bundle(s) Cardboard Box(es) Carton(s) Crate(s) Drum(s) (Fiberboard)…"
select select "PSNS"
click option "Pallet(s) Standard (Not Stackable)"
click input "text"
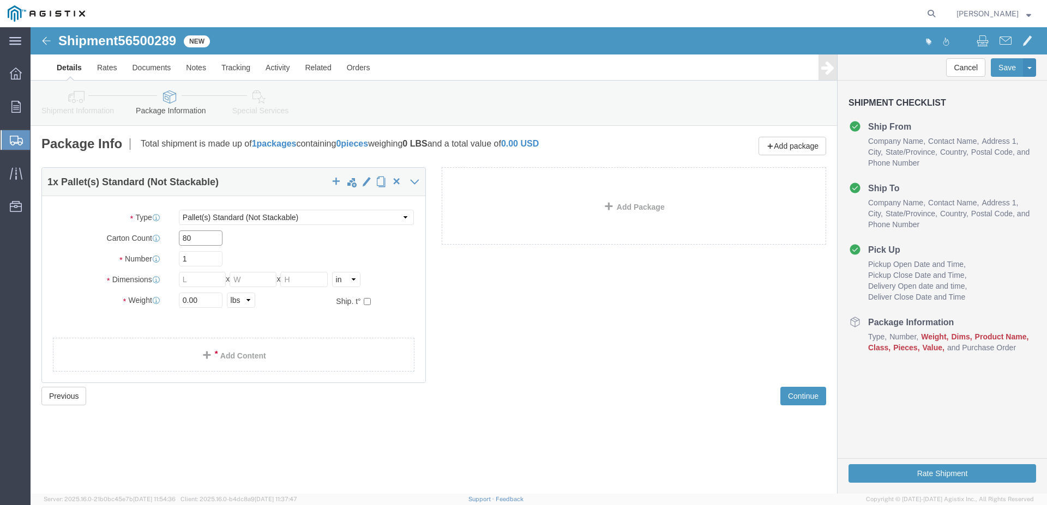
type input "80"
drag, startPoint x: 160, startPoint y: 236, endPoint x: 111, endPoint y: 244, distance: 49.7
click input "1"
type input "2"
click div "1 x Pallet(s) Standard (Not Stackable) Package Type Select Bulk Bundle(s) Cardb…"
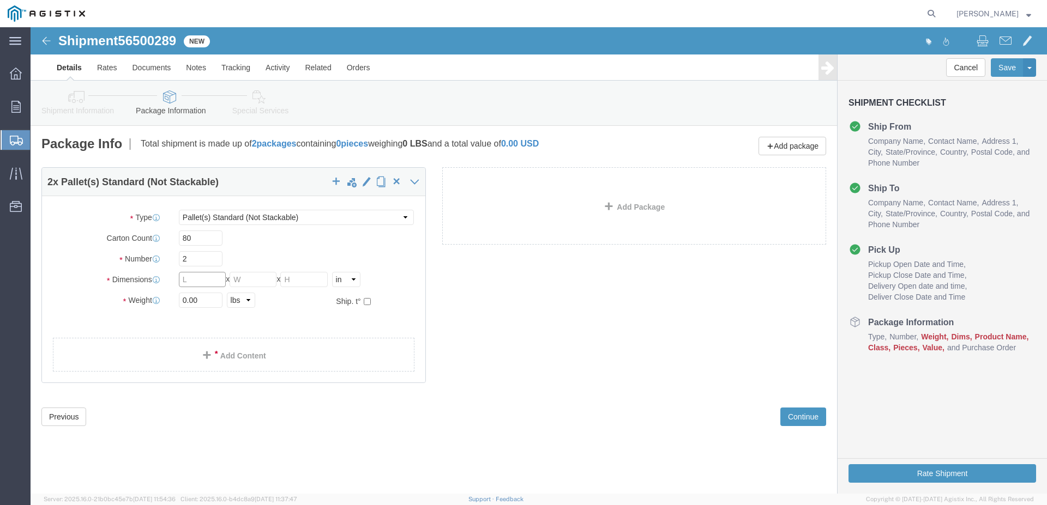
click input "text"
type input "42"
drag, startPoint x: 231, startPoint y: 254, endPoint x: 239, endPoint y: 251, distance: 8.6
click input "text"
type input "42"
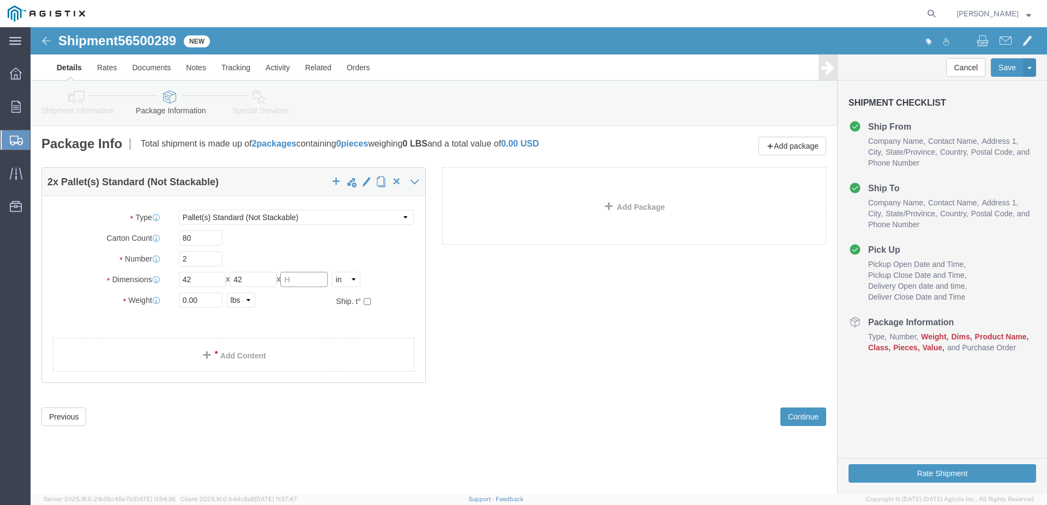
click input "text"
type input "46"
click input "0.00"
type input "0"
type input "2700"
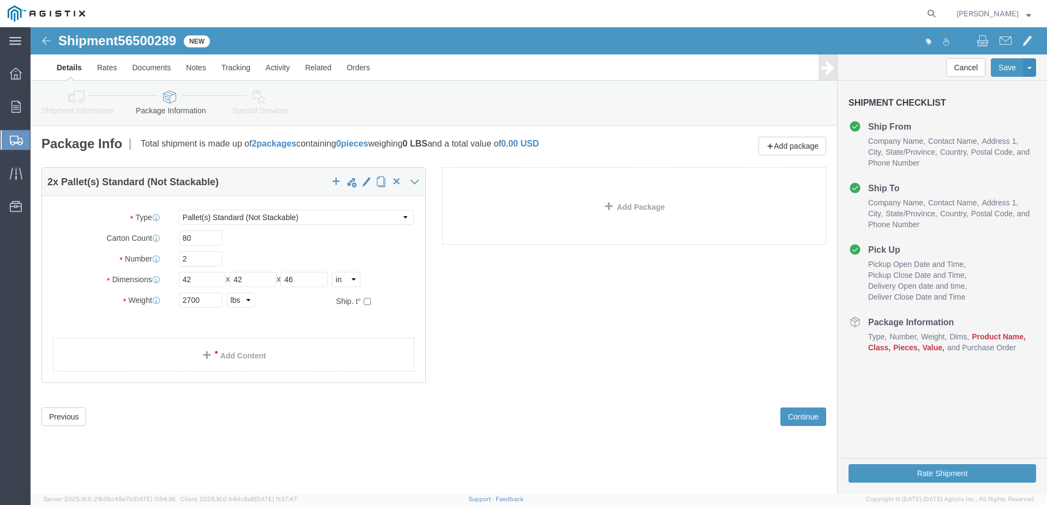
click div "2 x Pallet(s) Standard (Not Stackable) Package Type Select Bulk Bundle(s) Cardb…"
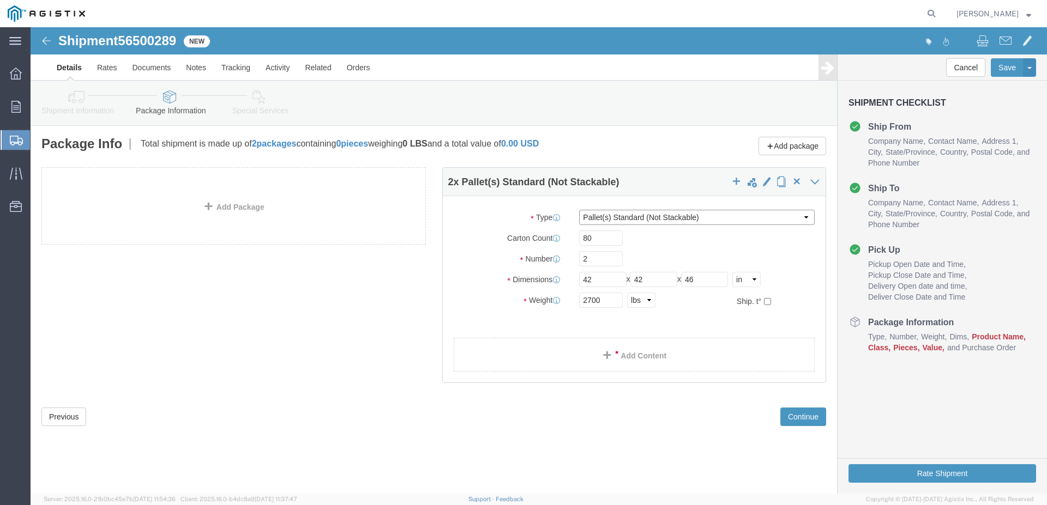
click select "Select Bulk Bundle(s) Cardboard Box(es) Carton(s) Crate(s) Drum(s) (Fiberboard)…"
drag, startPoint x: 778, startPoint y: 194, endPoint x: 318, endPoint y: 251, distance: 463.7
click div "2 x Pallet(s) Standard (Not Stackable) Package Type Select Bulk Bundle(s) Cardb…"
click button "Continue"
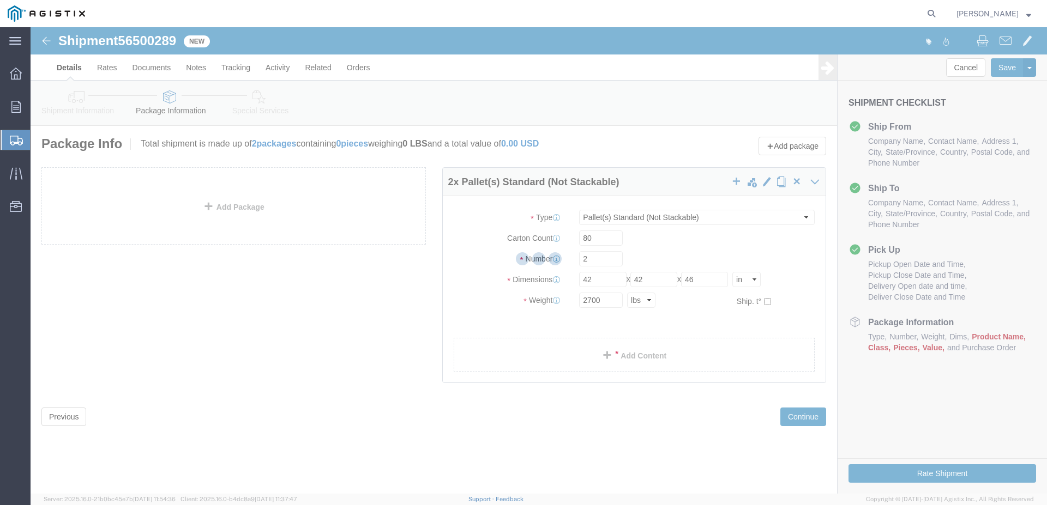
click div
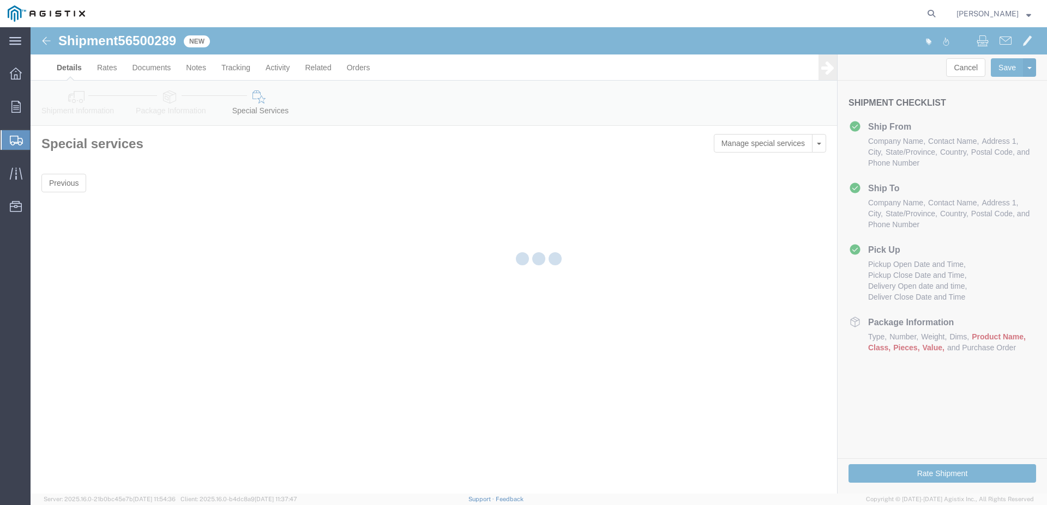
click div
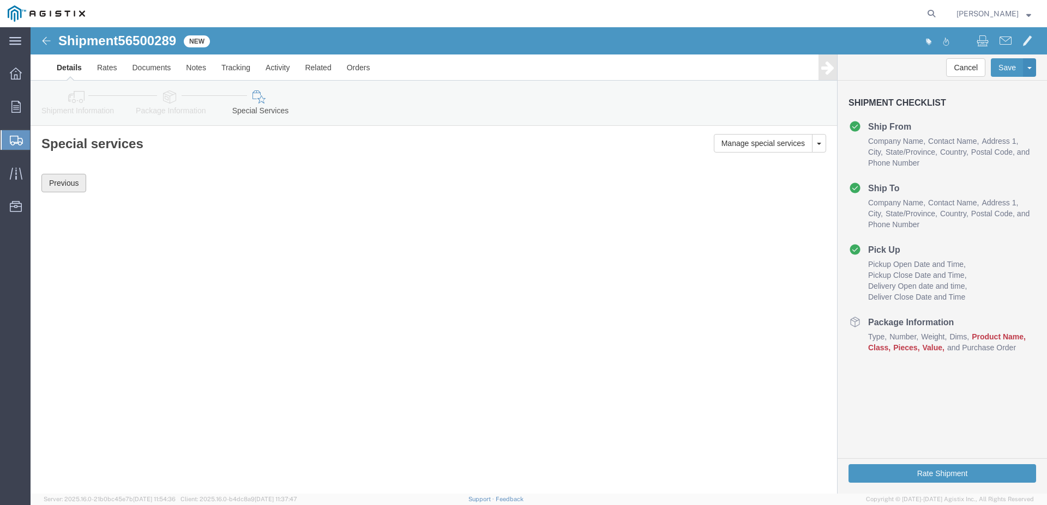
click button "Previous"
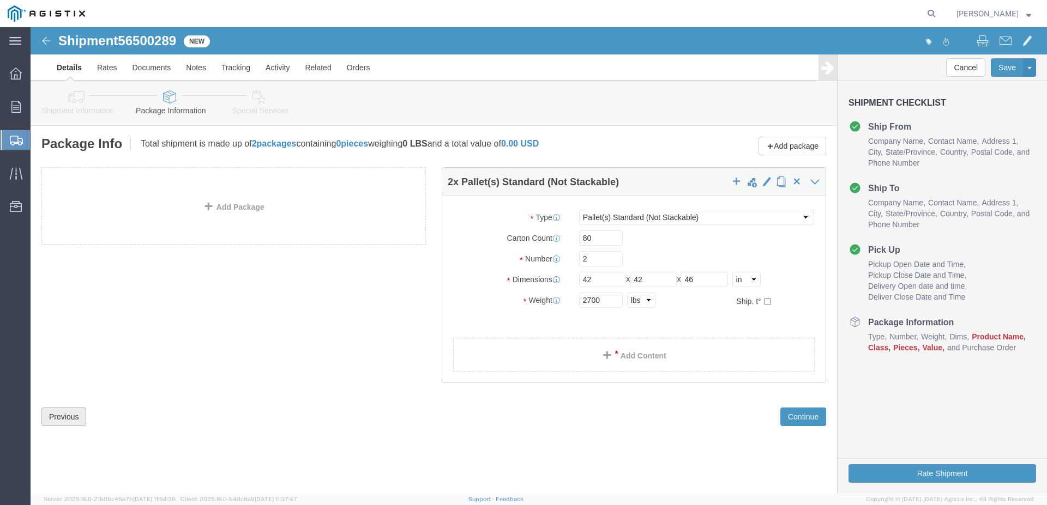
click link "Add Package"
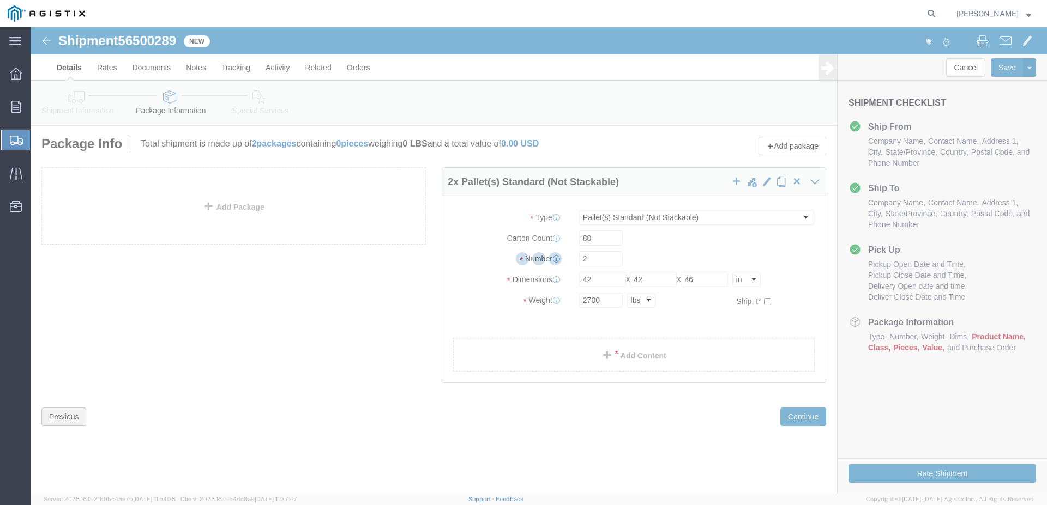
click div
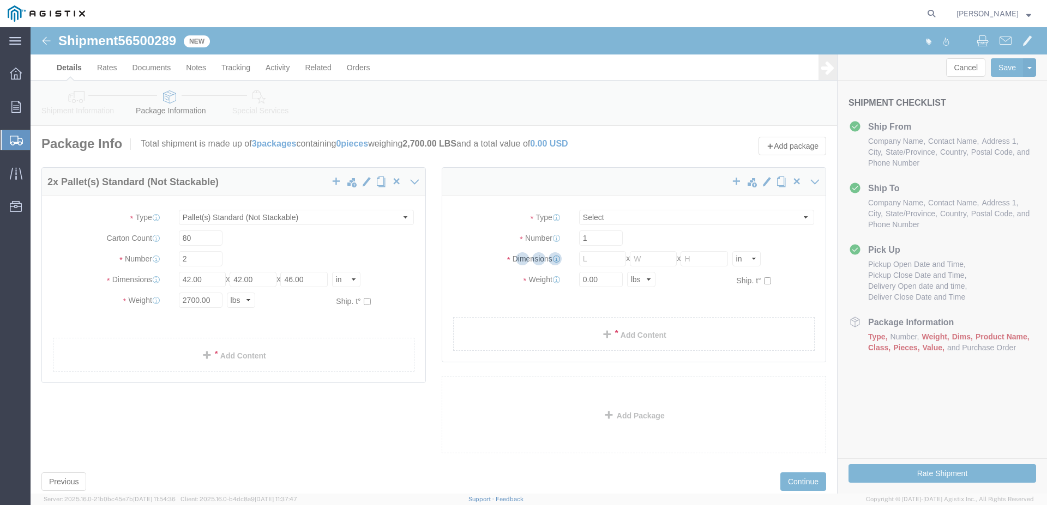
select select "PSNS"
select select "CBOX"
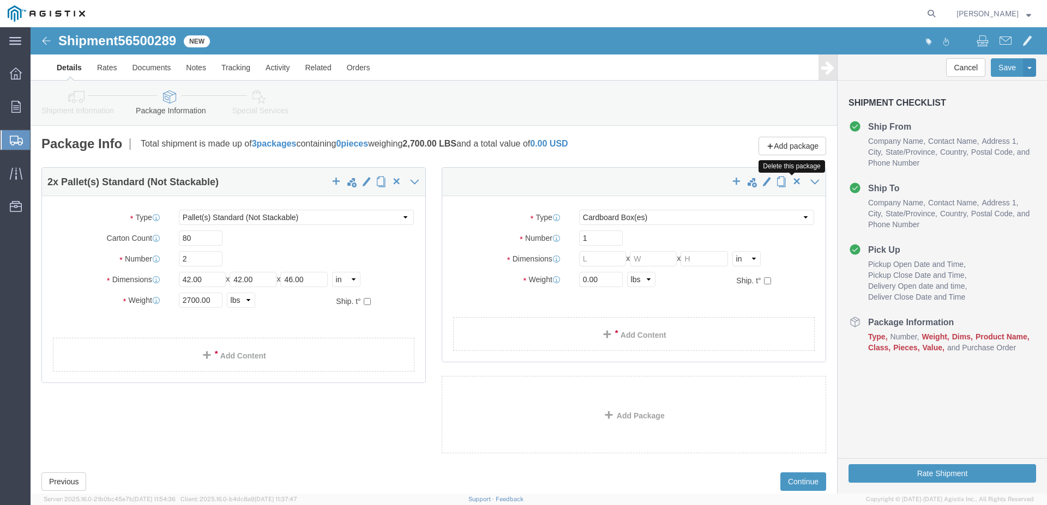
click span "button"
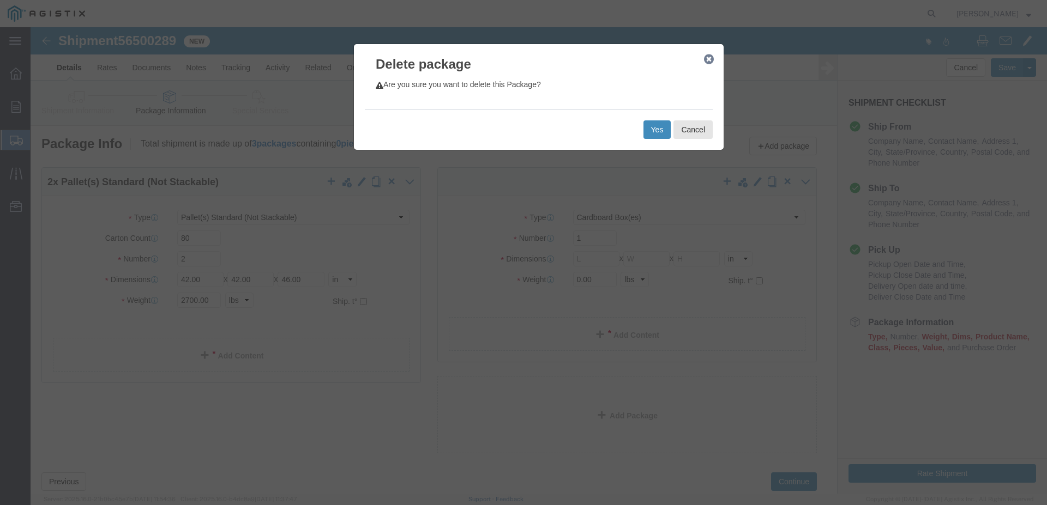
click button "Yes"
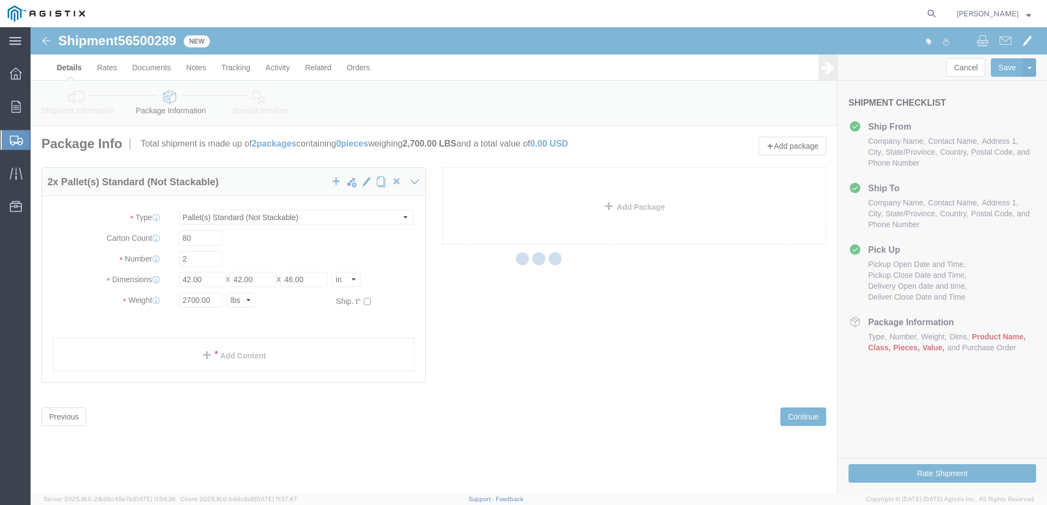
select select "PSNS"
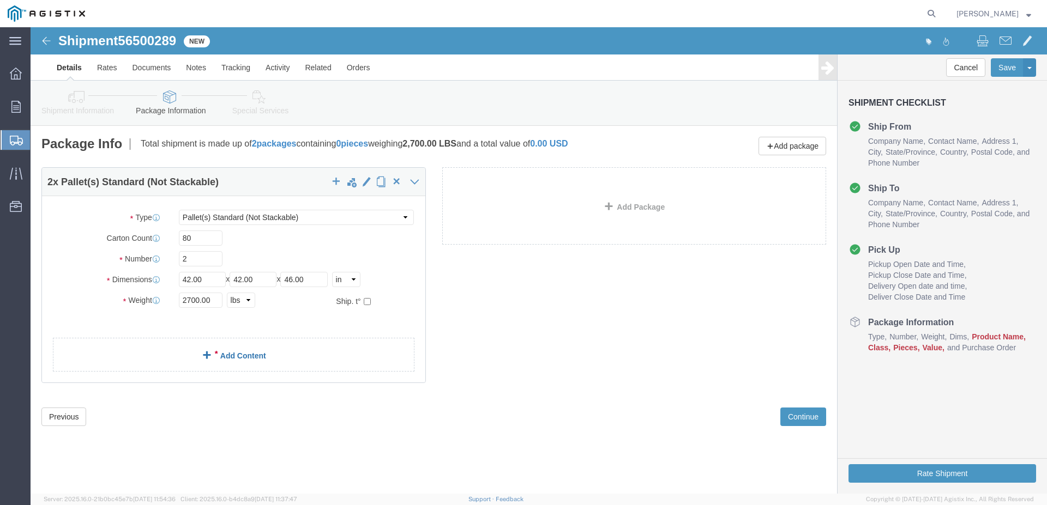
click span
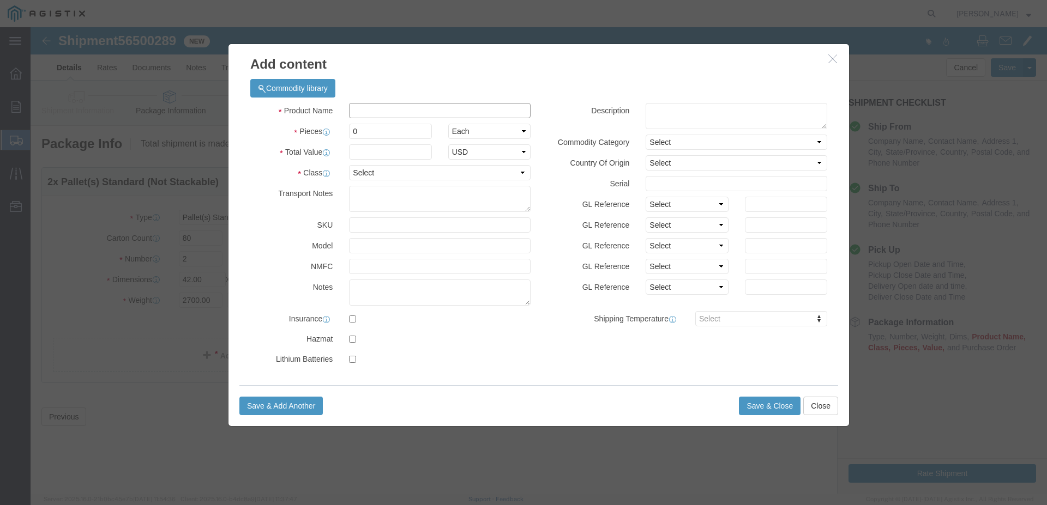
click input "text"
type input "RESIN"
drag, startPoint x: 335, startPoint y: 105, endPoint x: 292, endPoint y: 104, distance: 42.6
click input "0"
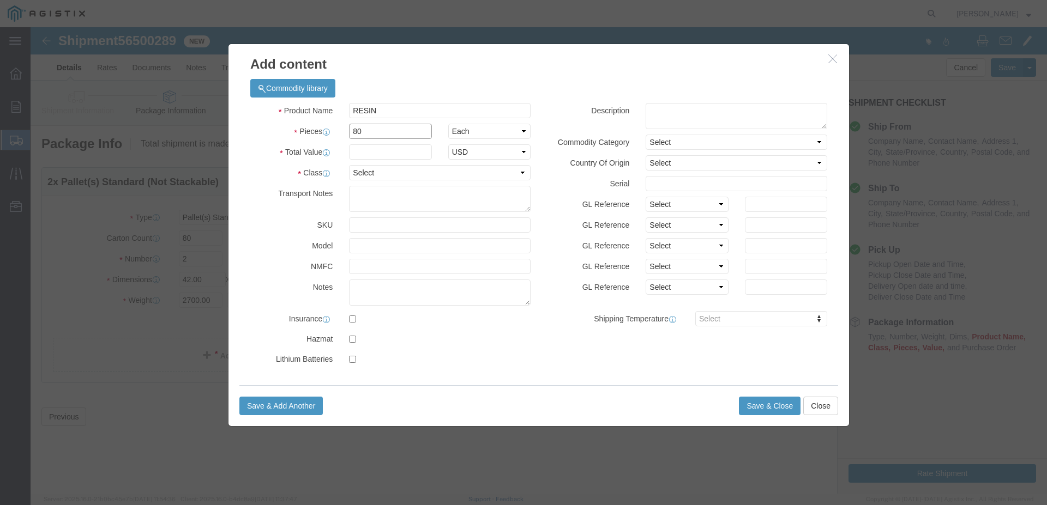
type input "80"
click input "text"
type input "12,160.00"
click select "Select 50 55 60 65 70 85 92.5 100 125 175 250 300 400"
select select "65"
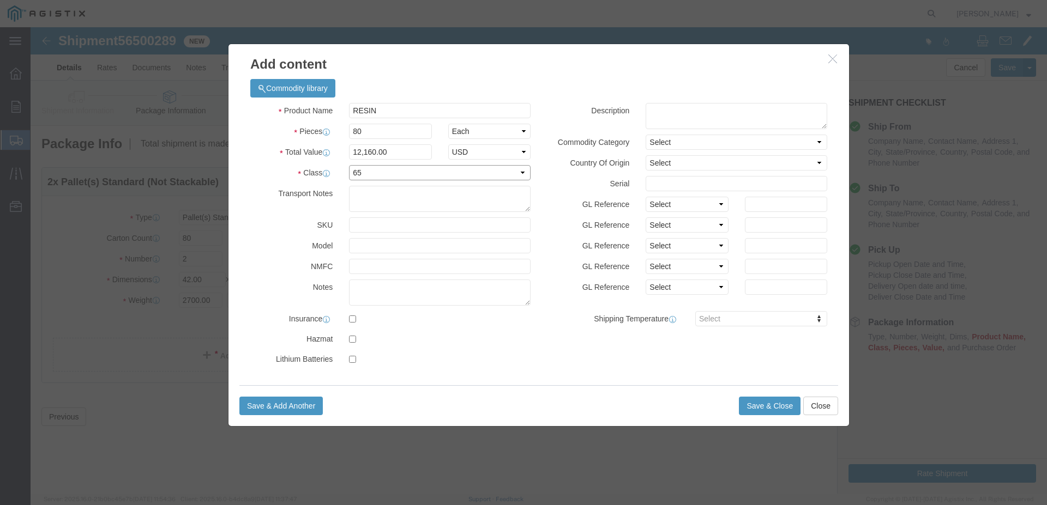
click option "65"
click button "Save & Close"
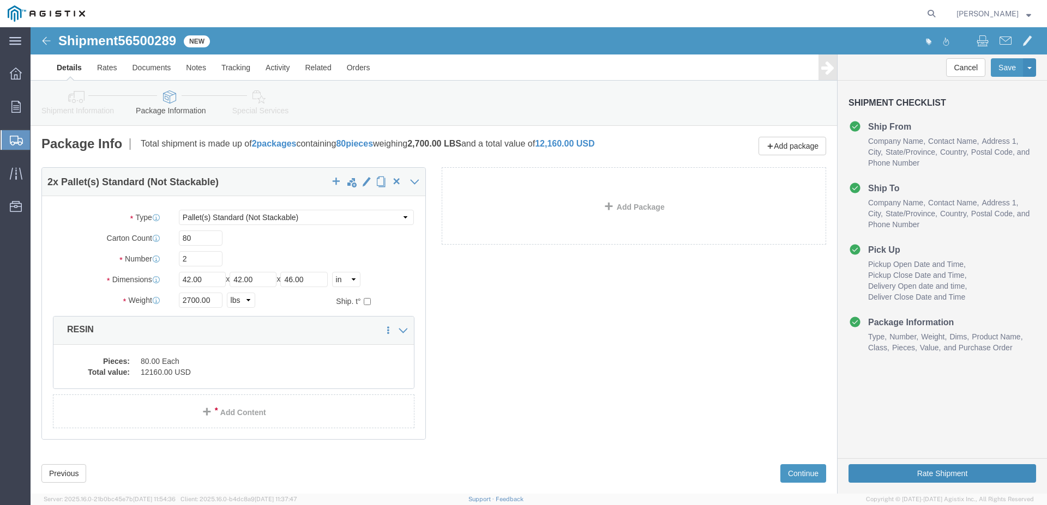
click button "Rate Shipment"
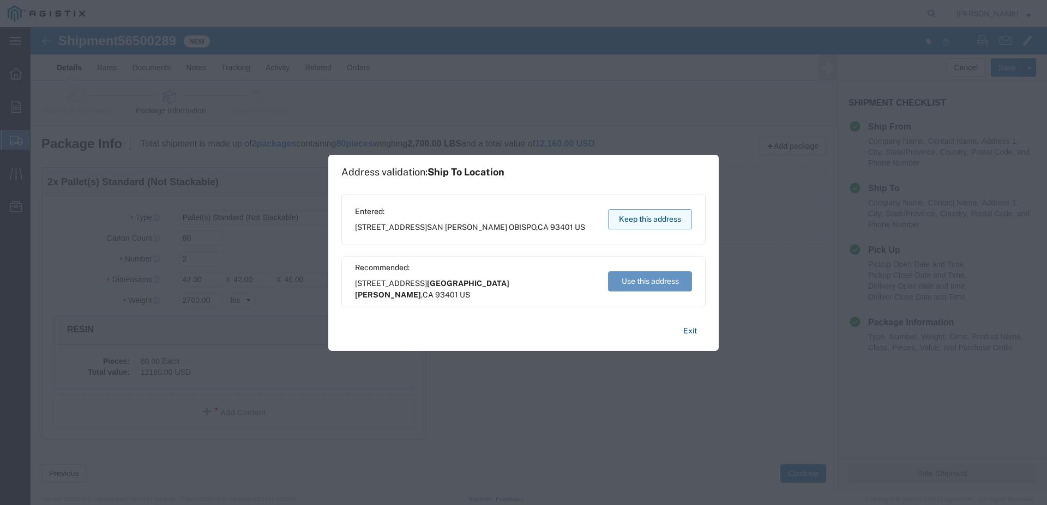
click at [654, 223] on button "Keep this address" at bounding box center [650, 219] width 84 height 20
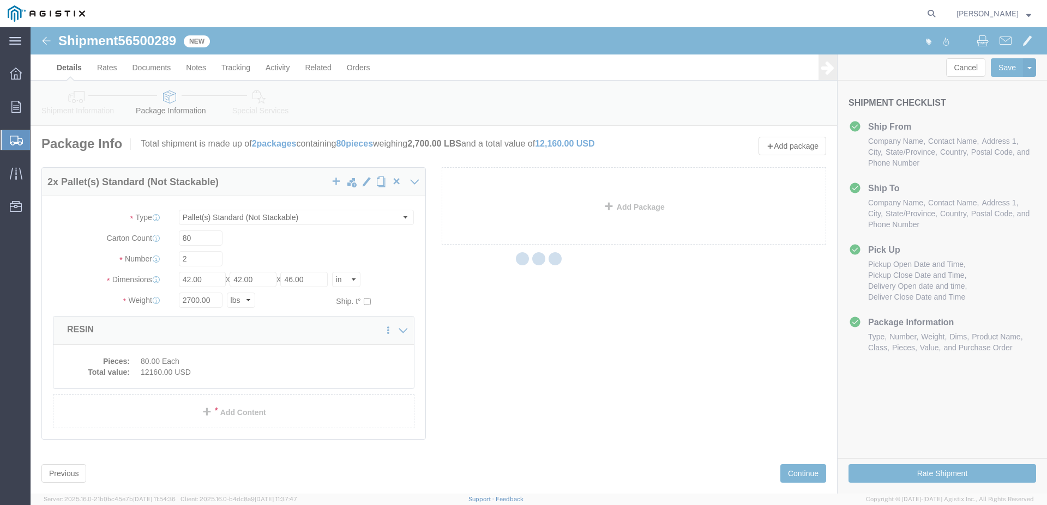
click div
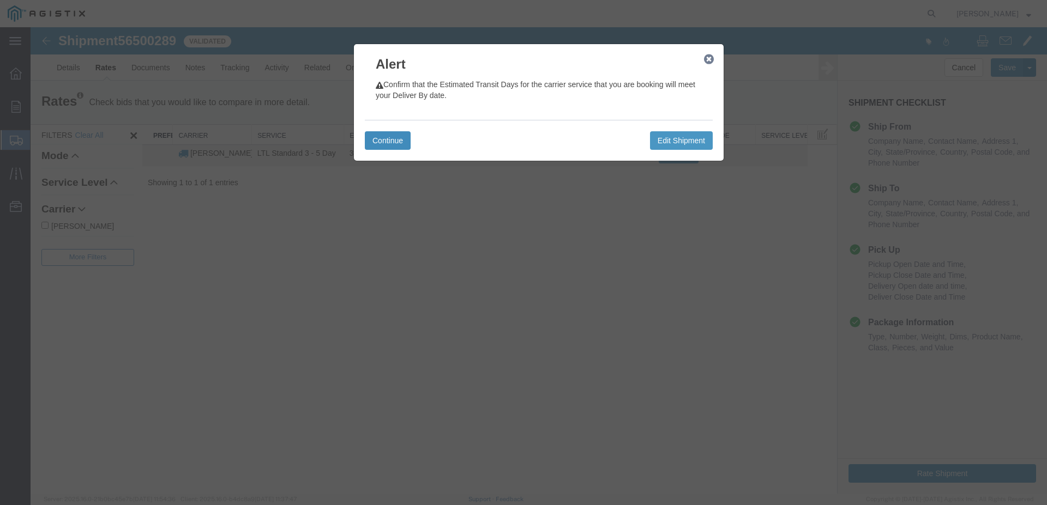
click at [385, 140] on button "Continue" at bounding box center [388, 140] width 46 height 19
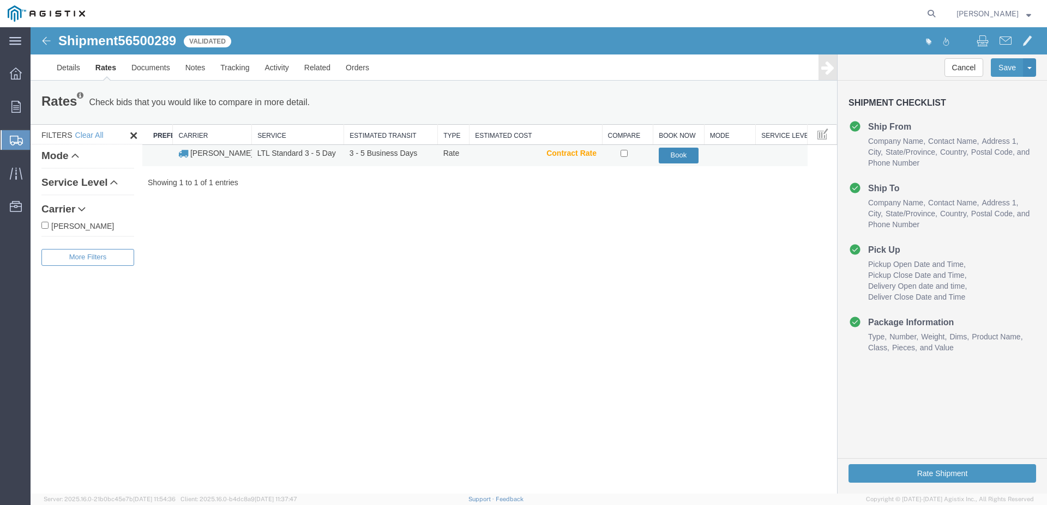
click at [676, 159] on button "Book" at bounding box center [679, 156] width 40 height 16
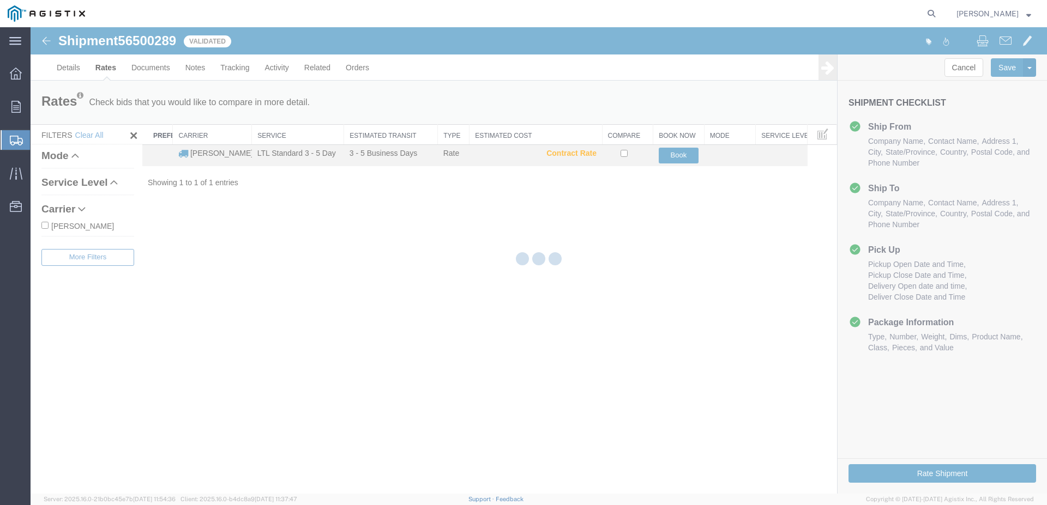
click at [677, 154] on div at bounding box center [539, 260] width 1016 height 467
